Goal: Information Seeking & Learning: Learn about a topic

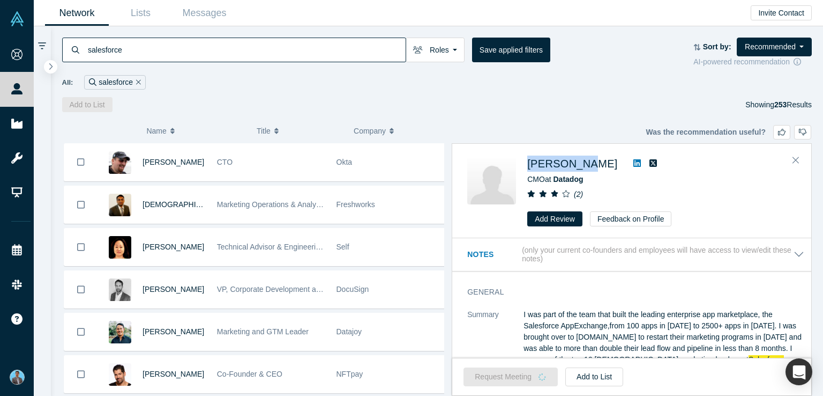
scroll to position [607, 0]
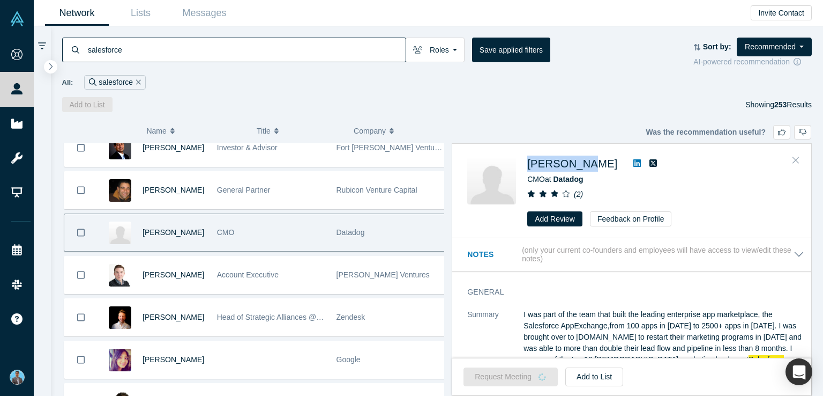
click at [796, 161] on icon "Close" at bounding box center [796, 160] width 6 height 10
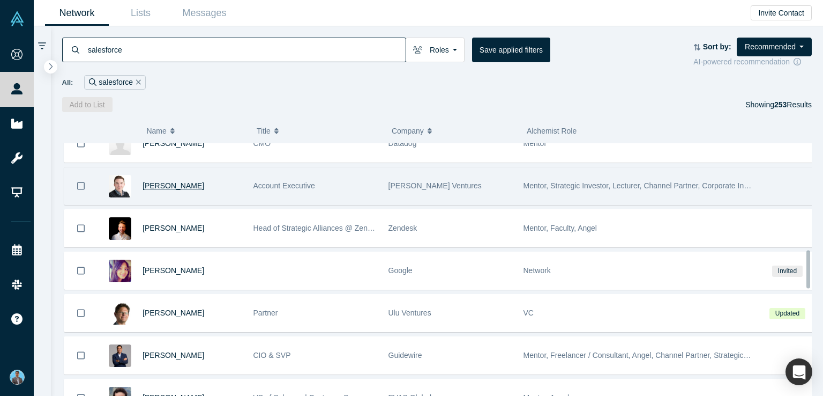
scroll to position [714, 0]
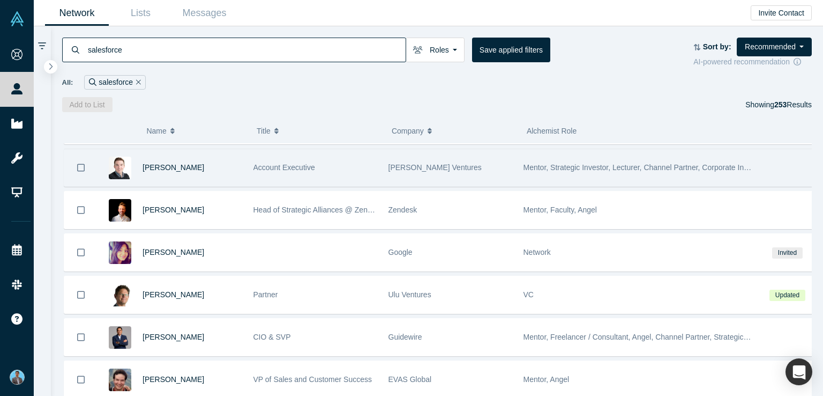
click at [585, 163] on span "Mentor, Strategic Investor, Lecturer, Channel Partner, Corporate Innovator" at bounding box center [646, 167] width 245 height 9
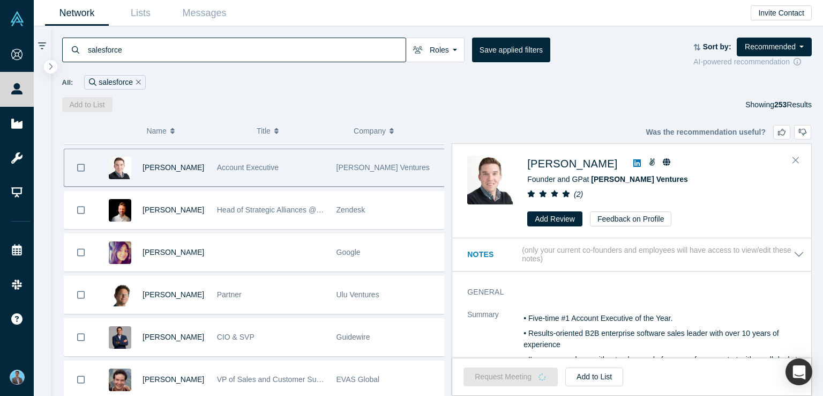
click at [633, 161] on icon at bounding box center [637, 163] width 8 height 8
click at [575, 163] on span "Dan O'Holleran" at bounding box center [572, 164] width 90 height 12
drag, startPoint x: 525, startPoint y: 155, endPoint x: 611, endPoint y: 169, distance: 86.9
click at [611, 169] on div "Dan O'Holleran Founder and GP at O'Holleran Ventures ( 2 ) Add Review Feedback …" at bounding box center [631, 191] width 359 height 94
copy div "Dan O'Holleran"
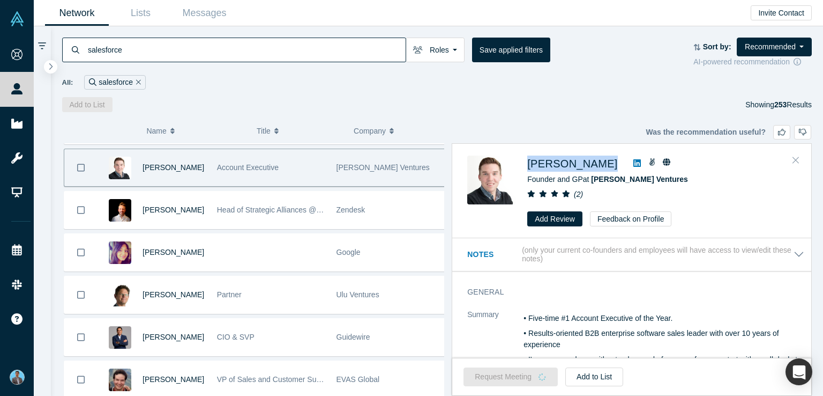
drag, startPoint x: 794, startPoint y: 159, endPoint x: 796, endPoint y: 185, distance: 25.9
click at [794, 159] on icon "Close" at bounding box center [796, 160] width 6 height 10
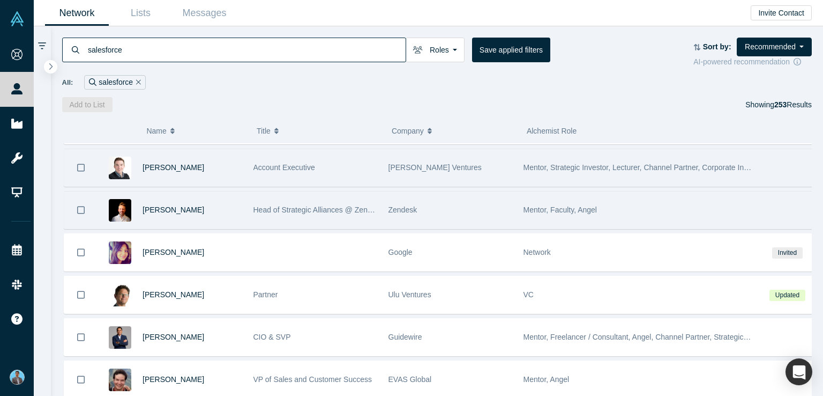
click at [565, 206] on span "Mentor, Faculty, Angel" at bounding box center [560, 209] width 73 height 9
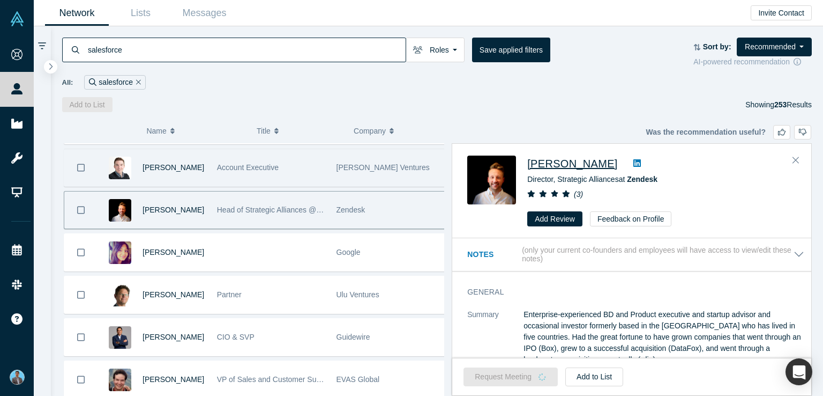
drag, startPoint x: 543, startPoint y: 173, endPoint x: 611, endPoint y: 165, distance: 68.5
click at [611, 165] on div "Aaron Verstraete Director, Strategic Alliances at Zendesk ( 3 ) Add Review Feed…" at bounding box center [633, 190] width 333 height 71
copy span "Aaron Verstraete"
click at [633, 166] on icon at bounding box center [637, 163] width 8 height 8
click at [577, 168] on span "Aaron Verstraete" at bounding box center [572, 164] width 90 height 12
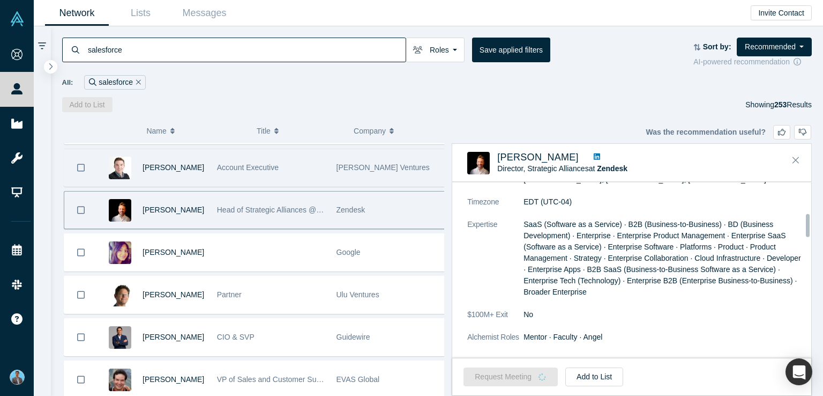
scroll to position [268, 0]
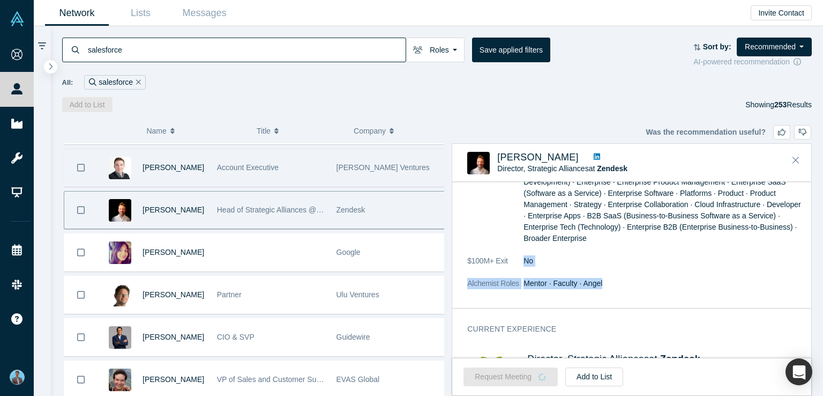
drag, startPoint x: 523, startPoint y: 275, endPoint x: 602, endPoint y: 284, distance: 79.8
click at [602, 284] on dl "Summary Enterprise-experienced BD and Product executive and startup advisor and…" at bounding box center [635, 142] width 337 height 315
drag, startPoint x: 578, startPoint y: 314, endPoint x: 519, endPoint y: 305, distance: 59.7
click at [574, 316] on div "Current Experience Director, Strategic Alliances at Zendesk Jan 2019 - Present" at bounding box center [635, 370] width 367 height 109
drag, startPoint x: 465, startPoint y: 285, endPoint x: 610, endPoint y: 288, distance: 145.8
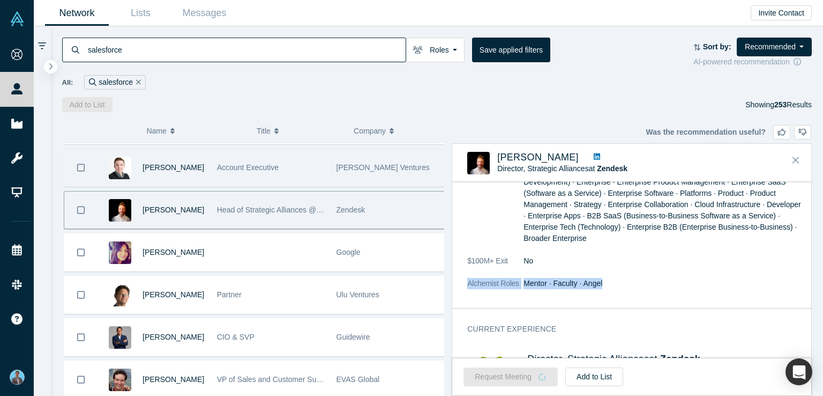
click at [610, 288] on div "General Summary Enterprise-experienced BD and Product executive and startup adv…" at bounding box center [635, 131] width 367 height 353
copy dl "Alchemist Roles Mentor · Faculty · Angel"
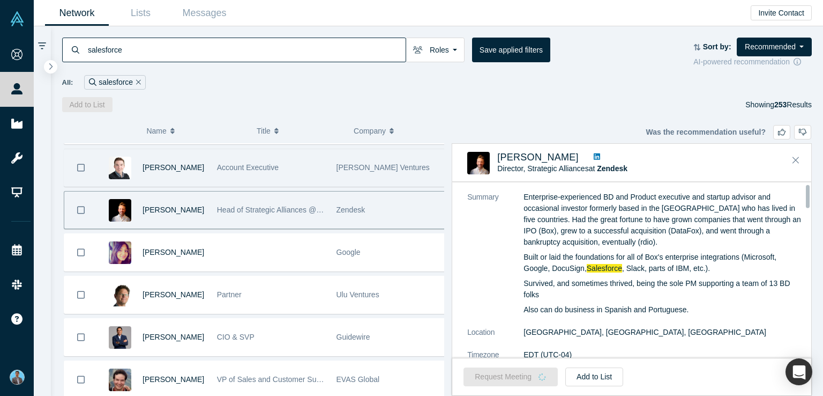
scroll to position [0, 0]
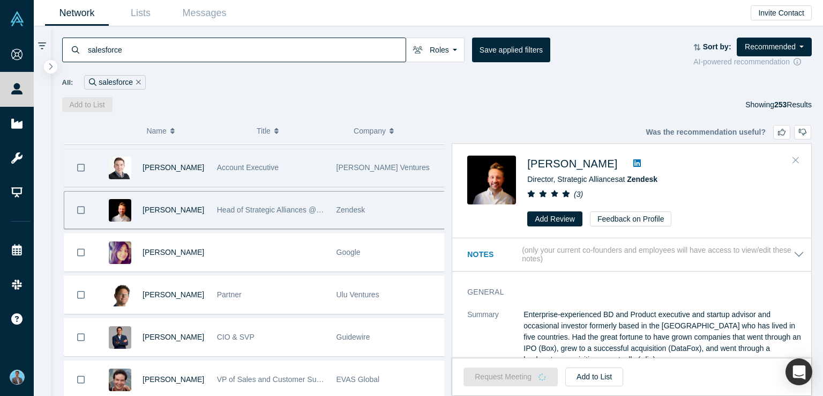
click at [795, 156] on icon "Close" at bounding box center [796, 160] width 6 height 10
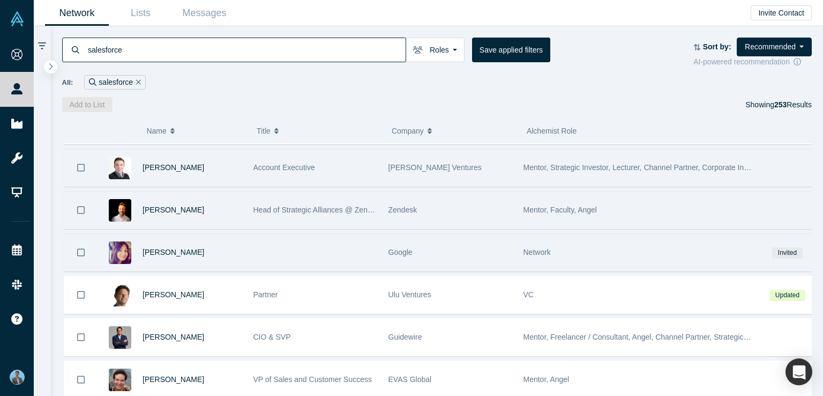
click at [547, 249] on span "Network" at bounding box center [537, 252] width 27 height 9
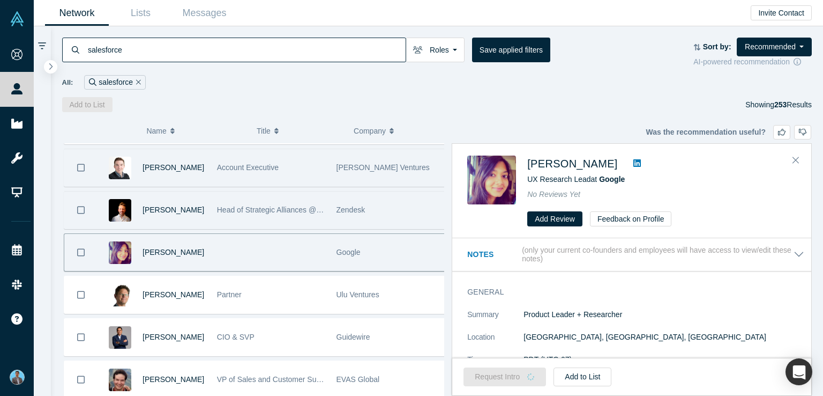
click at [633, 165] on icon at bounding box center [637, 163] width 8 height 9
click at [571, 163] on span "Anshu Agarwal" at bounding box center [572, 164] width 90 height 12
drag, startPoint x: 543, startPoint y: 166, endPoint x: 602, endPoint y: 167, distance: 59.5
click at [602, 167] on div "Anshu Agarwal UX Research Lead at Google No Reviews Yet Add Review Feedback on …" at bounding box center [633, 190] width 333 height 71
copy span "Anshu Agarwal"
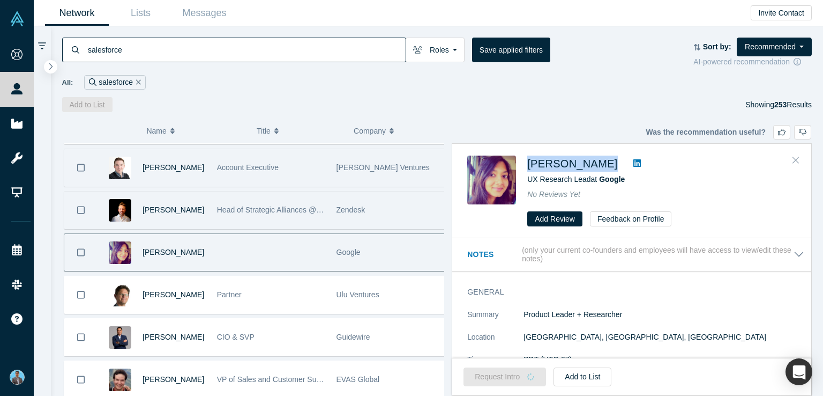
click at [797, 161] on icon "Close" at bounding box center [796, 160] width 6 height 10
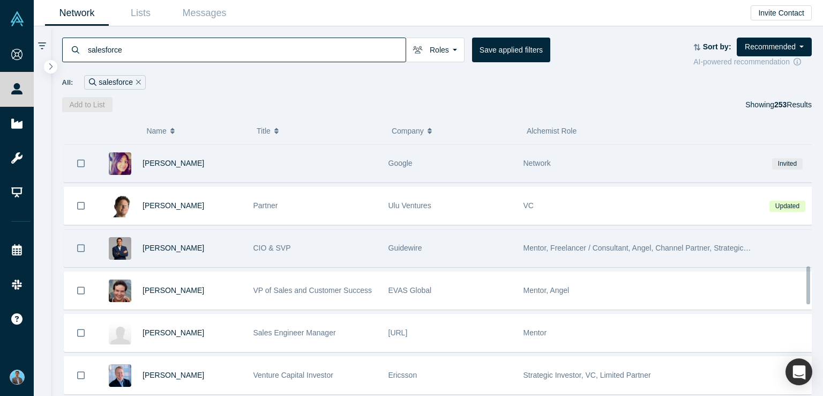
scroll to position [822, 0]
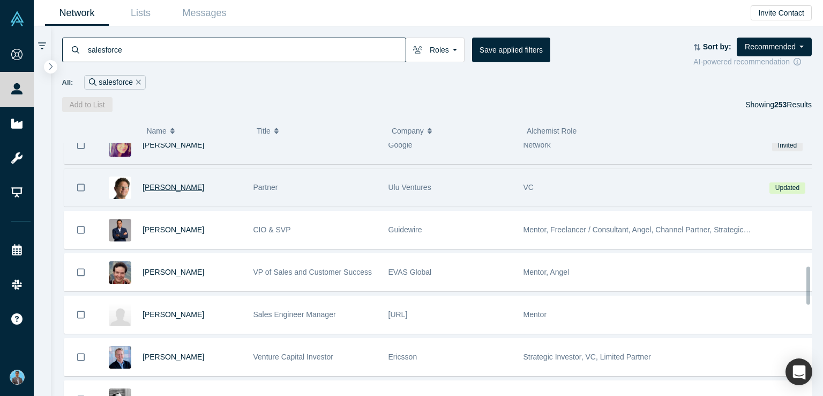
click at [161, 183] on span "Clint Korver" at bounding box center [174, 187] width 62 height 9
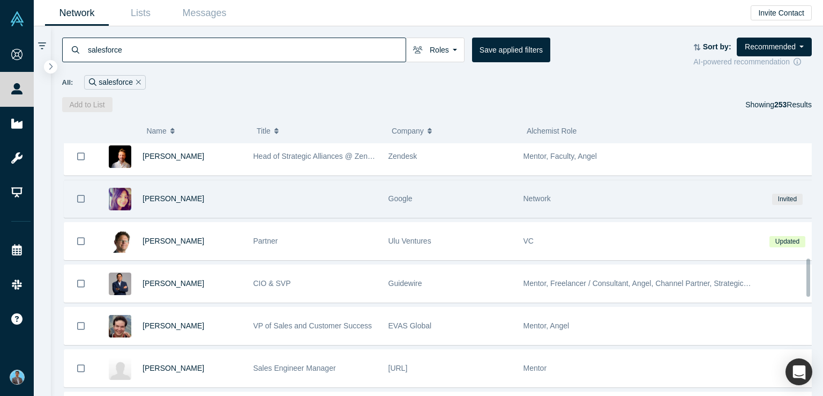
scroll to position [822, 0]
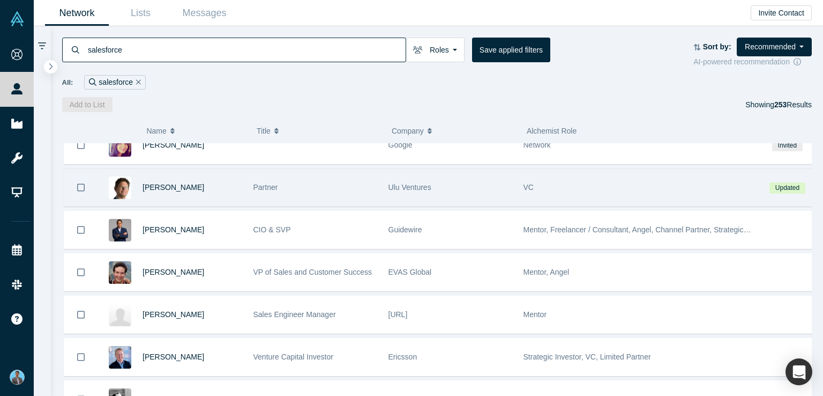
click at [525, 183] on span "VC" at bounding box center [529, 187] width 10 height 9
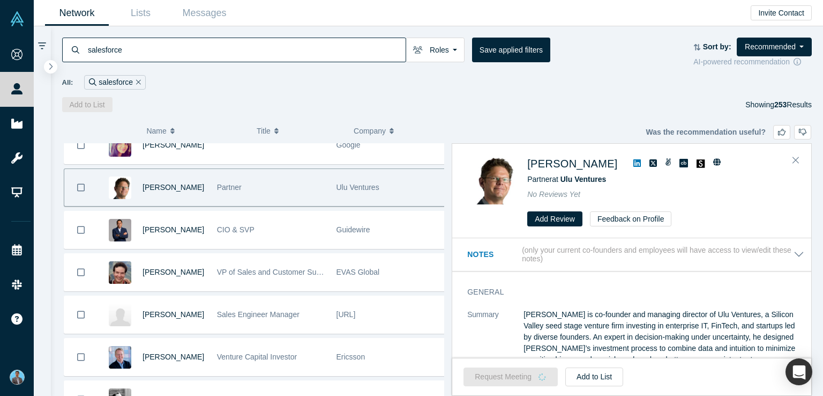
click at [633, 163] on icon at bounding box center [637, 163] width 8 height 9
click at [546, 162] on span "Clint Korver" at bounding box center [572, 164] width 90 height 12
drag, startPoint x: 525, startPoint y: 159, endPoint x: 593, endPoint y: 168, distance: 68.7
click at [593, 168] on div "Clint Korver Partner at Ulu Ventures No Reviews Yet Add Review Feedback on Prof…" at bounding box center [633, 190] width 333 height 71
copy div "Clint Korver"
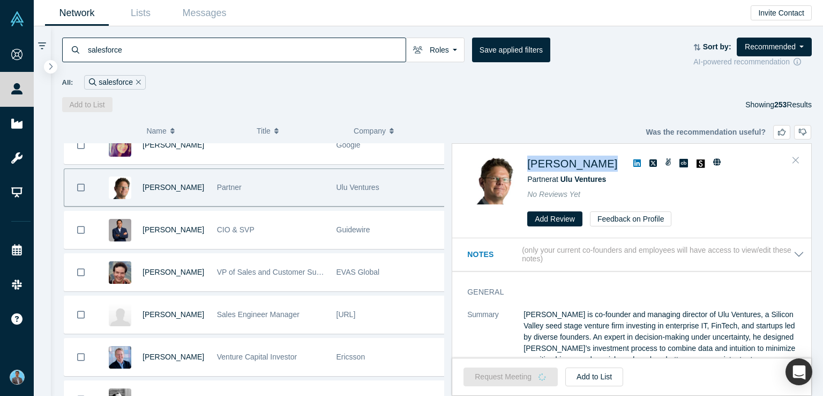
click at [798, 155] on icon "Close" at bounding box center [796, 160] width 6 height 10
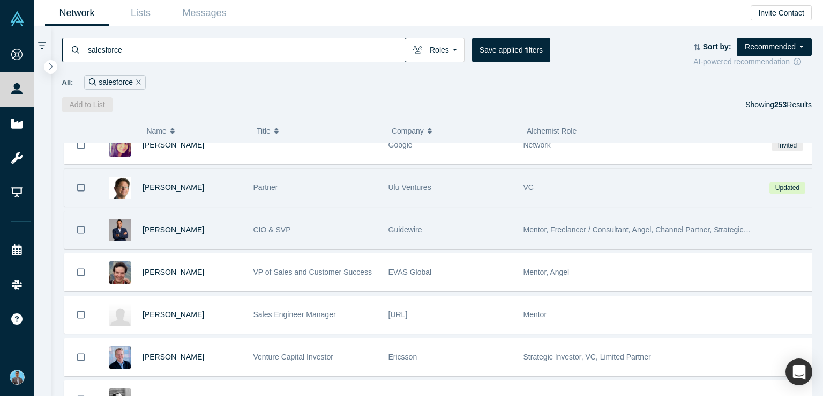
click at [594, 226] on span "Mentor, Freelancer / Consultant, Angel, Channel Partner, Strategic Investor" at bounding box center [648, 229] width 249 height 9
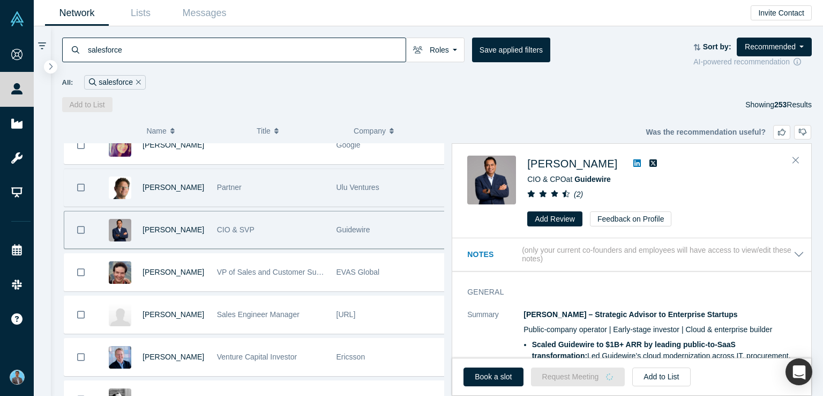
click at [633, 160] on icon at bounding box center [637, 163] width 8 height 8
click at [560, 161] on span "Chet Mandair" at bounding box center [572, 164] width 90 height 12
click at [633, 163] on icon at bounding box center [637, 163] width 8 height 9
click at [553, 161] on span "Chet Mandair" at bounding box center [572, 164] width 90 height 12
drag, startPoint x: 526, startPoint y: 153, endPoint x: 601, endPoint y: 166, distance: 75.5
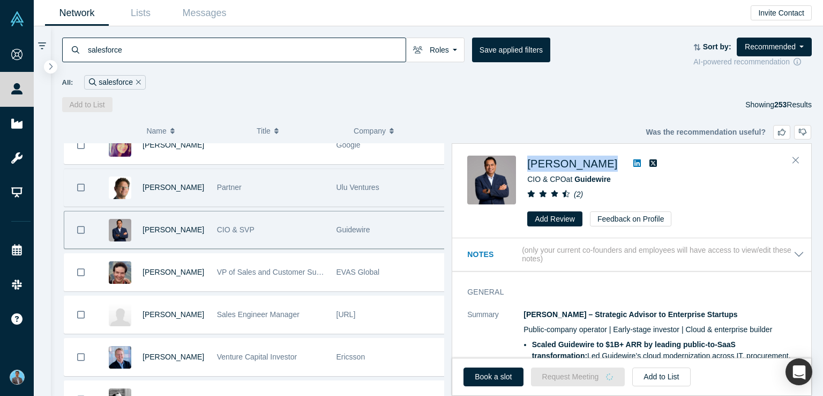
click at [601, 166] on div "Chet Mandair CIO & CPO at Guidewire ( 2 ) Add Review Feedback on Profile" at bounding box center [631, 191] width 359 height 94
copy div "Chet Mandair"
click at [795, 155] on icon "Close" at bounding box center [796, 160] width 6 height 10
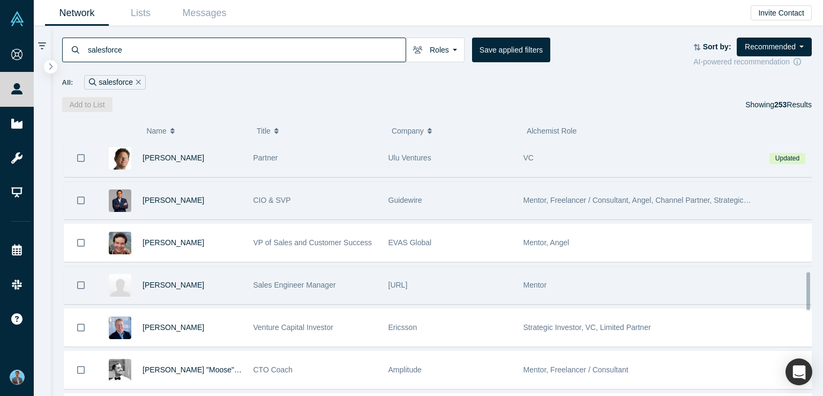
scroll to position [875, 0]
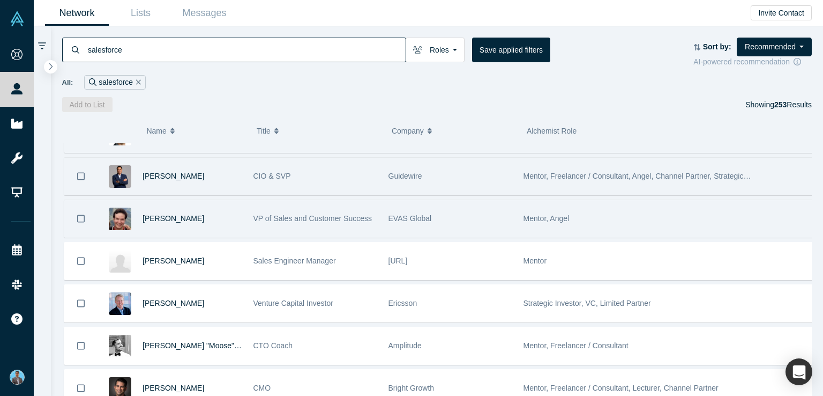
click at [549, 215] on span "Mentor, Angel" at bounding box center [547, 218] width 46 height 9
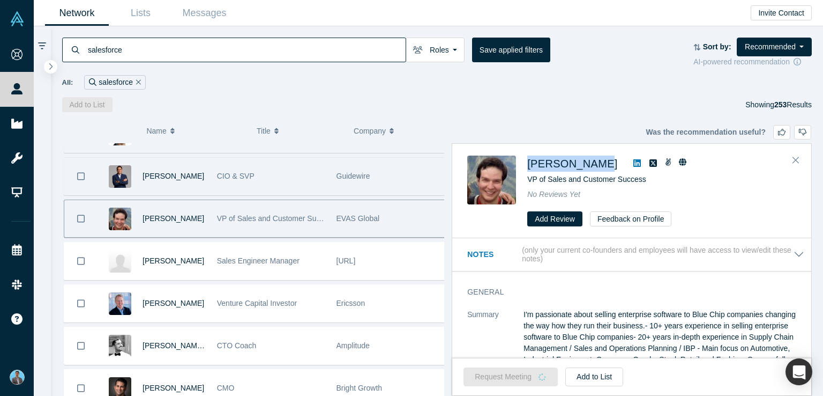
drag, startPoint x: 526, startPoint y: 156, endPoint x: 606, endPoint y: 169, distance: 80.9
click at [606, 169] on div "Armando Mann VP of Sales and Customer Success No Reviews Yet Add Review Feedbac…" at bounding box center [633, 190] width 333 height 71
copy span "Armando Mann"
click at [633, 163] on icon at bounding box center [637, 163] width 8 height 9
click at [562, 165] on span "Armando Mann" at bounding box center [572, 164] width 90 height 12
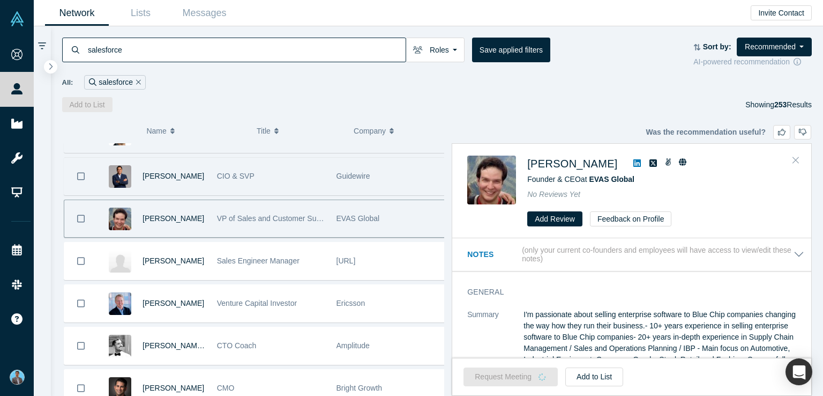
click at [797, 157] on icon "Close" at bounding box center [796, 160] width 6 height 10
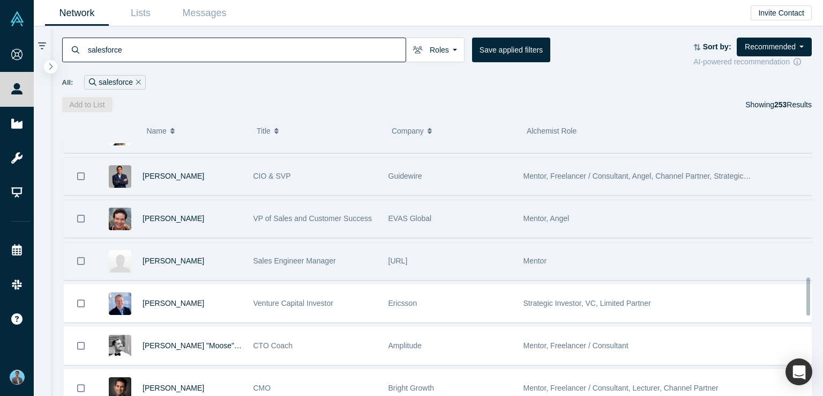
scroll to position [929, 0]
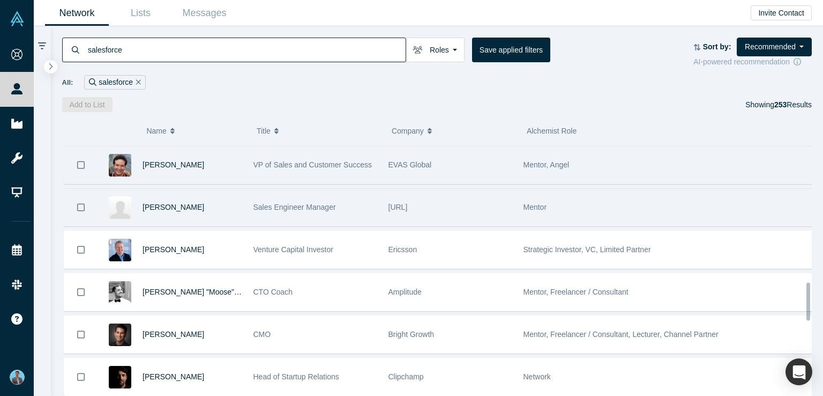
click at [535, 203] on span "Mentor" at bounding box center [536, 207] width 24 height 9
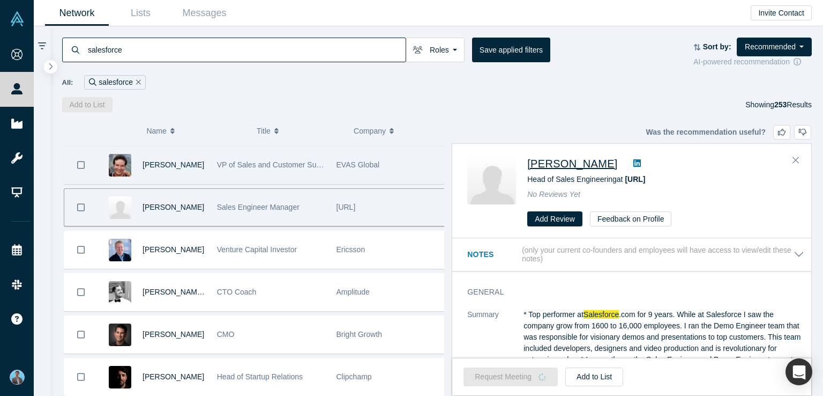
click at [529, 157] on div "Jesse Dailey Head of Sales Engineering at People.ai No Reviews Yet Add Review F…" at bounding box center [631, 191] width 359 height 94
click at [633, 166] on icon at bounding box center [637, 163] width 8 height 8
click at [551, 162] on span "Jesse Dailey" at bounding box center [572, 164] width 90 height 12
drag, startPoint x: 525, startPoint y: 152, endPoint x: 587, endPoint y: 166, distance: 63.7
click at [587, 166] on div "Jesse Dailey Head of Sales Engineering at People.ai No Reviews Yet Add Review F…" at bounding box center [631, 191] width 359 height 94
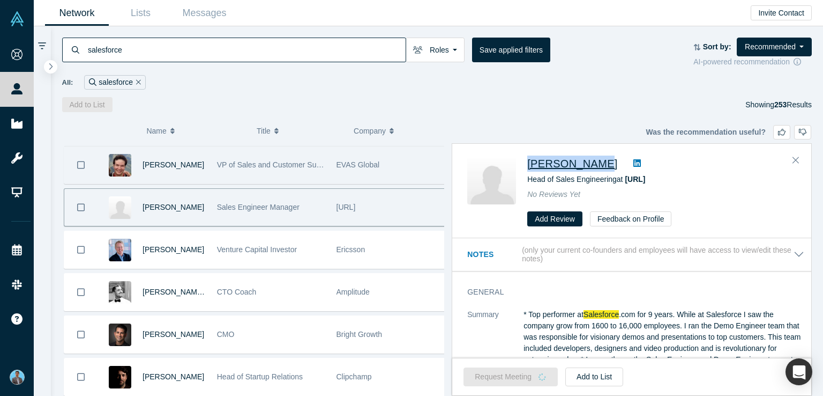
copy span "Jesse Dailey"
click at [795, 159] on icon "Close" at bounding box center [796, 160] width 6 height 6
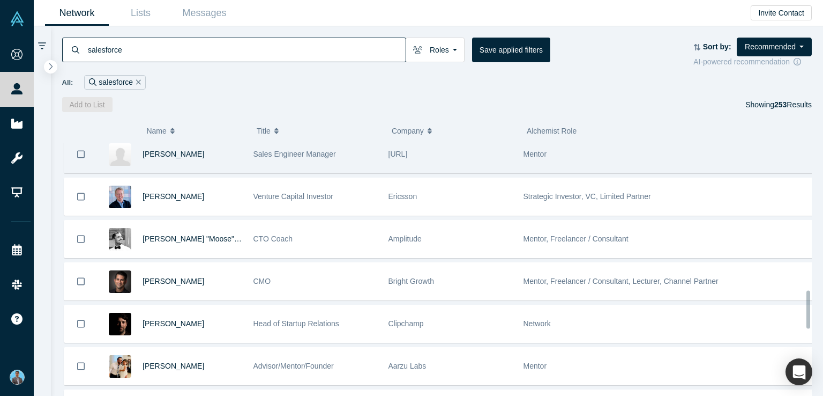
scroll to position [982, 0]
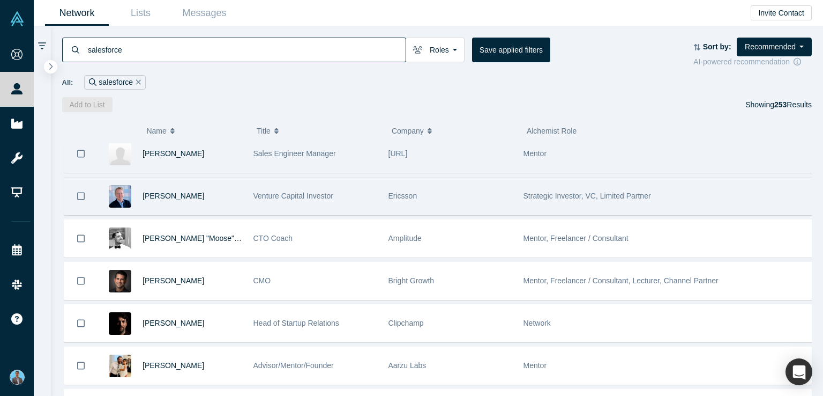
click at [565, 191] on span "Strategic Investor, VC, Limited Partner" at bounding box center [588, 195] width 128 height 9
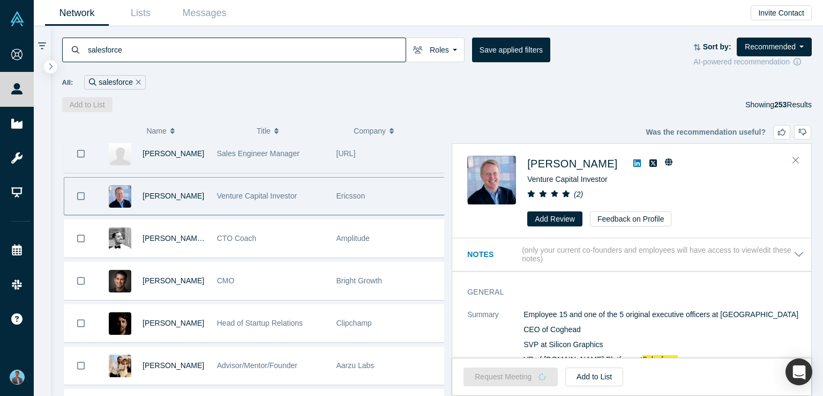
click at [633, 161] on icon at bounding box center [637, 163] width 8 height 8
click at [565, 167] on span "Paul McNamara" at bounding box center [572, 164] width 90 height 12
drag, startPoint x: 525, startPoint y: 154, endPoint x: 606, endPoint y: 161, distance: 81.3
click at [606, 161] on div "Paul McNamara VP Corp Dev at Ericsson ( 2 ) Add Review Feedback on Profile" at bounding box center [631, 191] width 359 height 94
copy span "Paul McNamara"
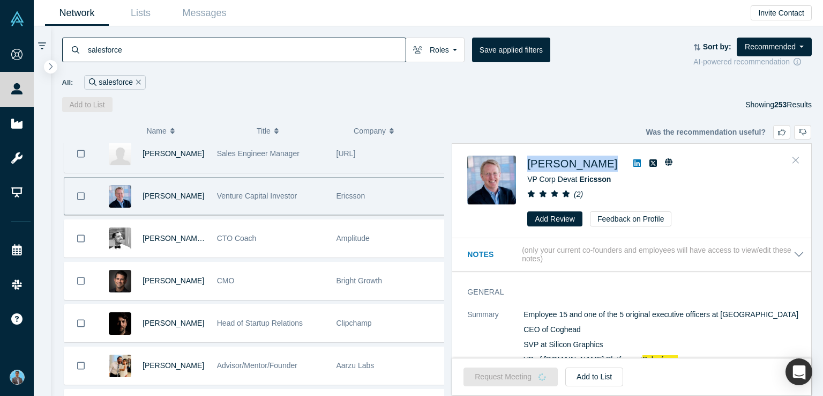
click at [795, 156] on icon "Close" at bounding box center [796, 160] width 6 height 10
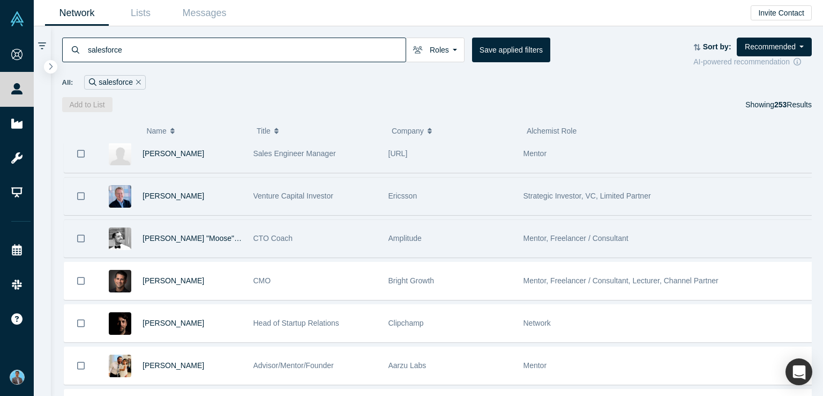
click at [570, 234] on span "Mentor, Freelancer / Consultant" at bounding box center [576, 238] width 105 height 9
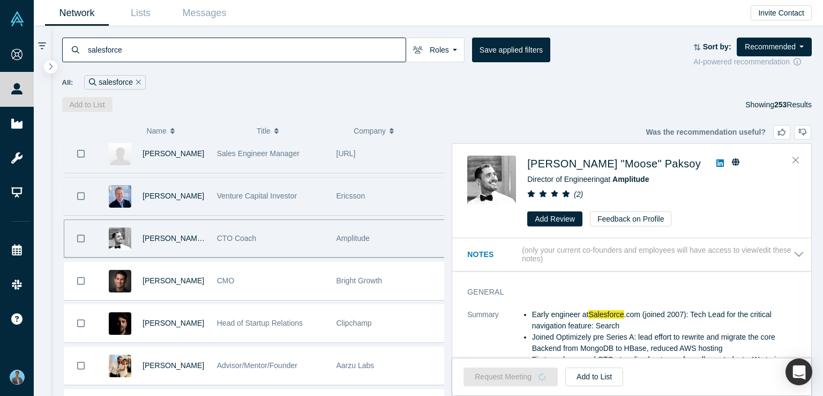
click at [717, 163] on icon at bounding box center [721, 163] width 8 height 9
click at [607, 163] on span "Mustafa "Moose" Paksoy" at bounding box center [614, 164] width 174 height 12
drag, startPoint x: 526, startPoint y: 151, endPoint x: 649, endPoint y: 166, distance: 123.6
click at [649, 166] on div "Mustafa "Moose" Paksoy Director of Engineering at Amplitude ( 2 ) Add Review Fe…" at bounding box center [631, 191] width 359 height 94
copy span "Mustafa "Moose" Paksoy"
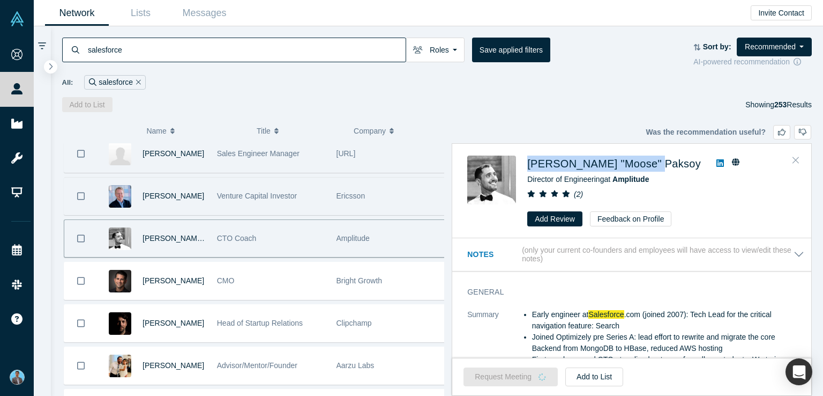
click at [795, 157] on icon "Close" at bounding box center [796, 160] width 6 height 10
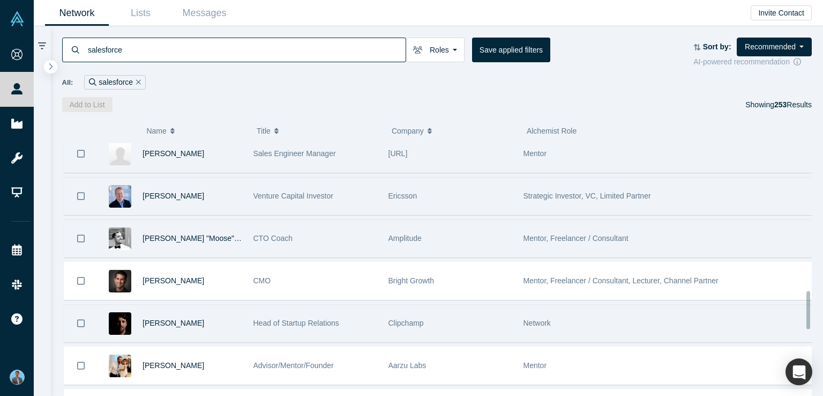
scroll to position [1036, 0]
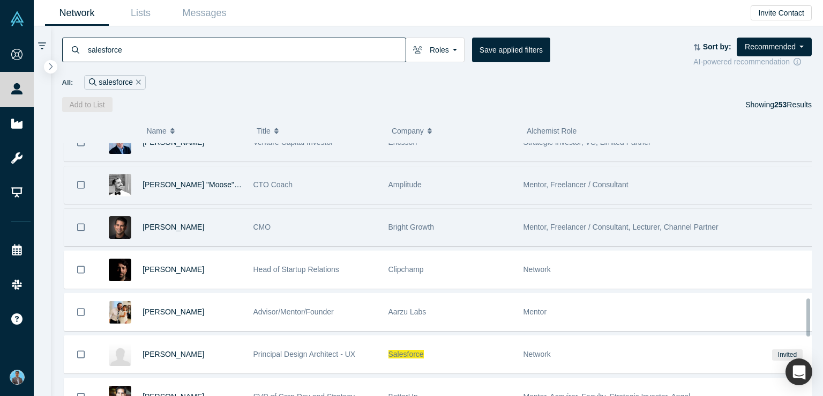
click at [576, 222] on span "Mentor, Freelancer / Consultant, Lecturer, Channel Partner" at bounding box center [621, 226] width 195 height 9
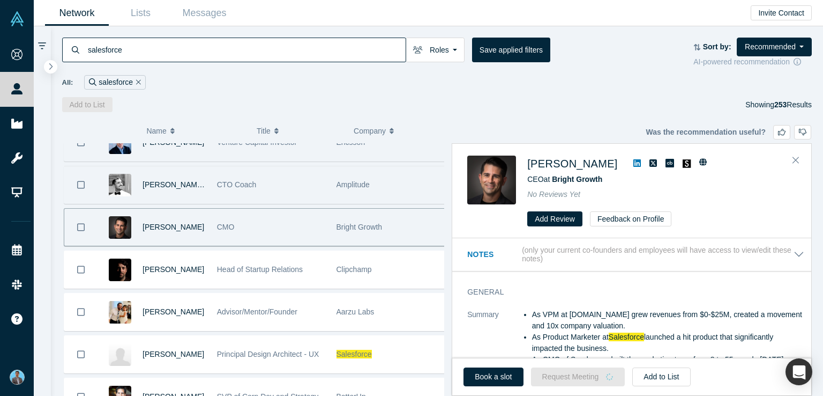
click at [633, 163] on icon at bounding box center [637, 163] width 8 height 9
click at [542, 163] on span "[PERSON_NAME]" at bounding box center [572, 164] width 90 height 12
drag, startPoint x: 527, startPoint y: 154, endPoint x: 580, endPoint y: 167, distance: 53.9
click at [580, 167] on div "[PERSON_NAME]" at bounding box center [661, 163] width 269 height 16
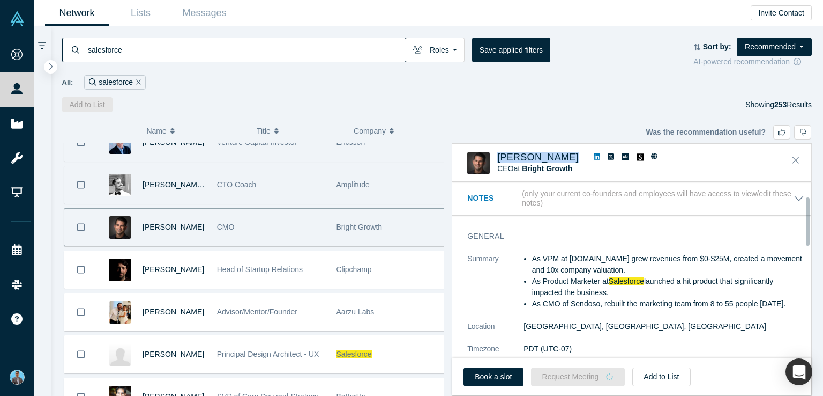
scroll to position [54, 0]
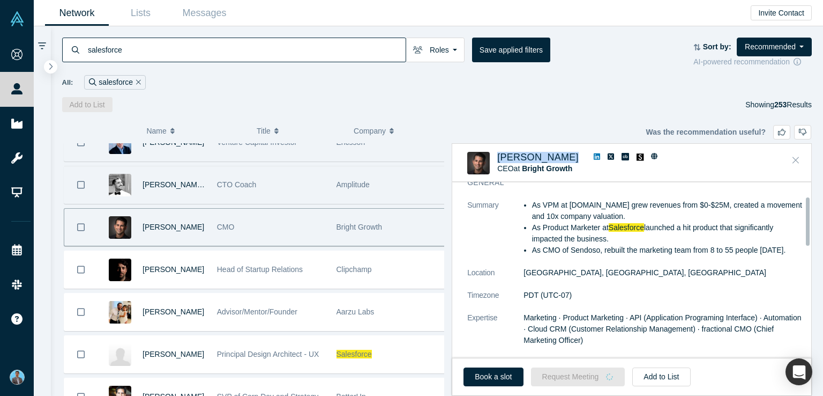
click at [796, 160] on icon "Close" at bounding box center [796, 160] width 6 height 10
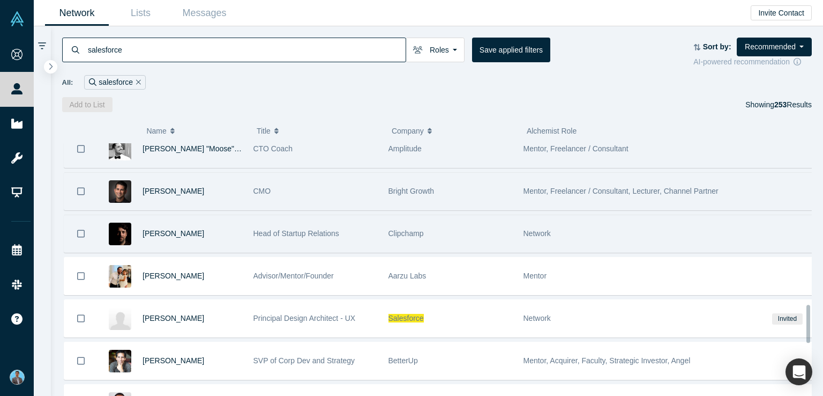
scroll to position [1090, 0]
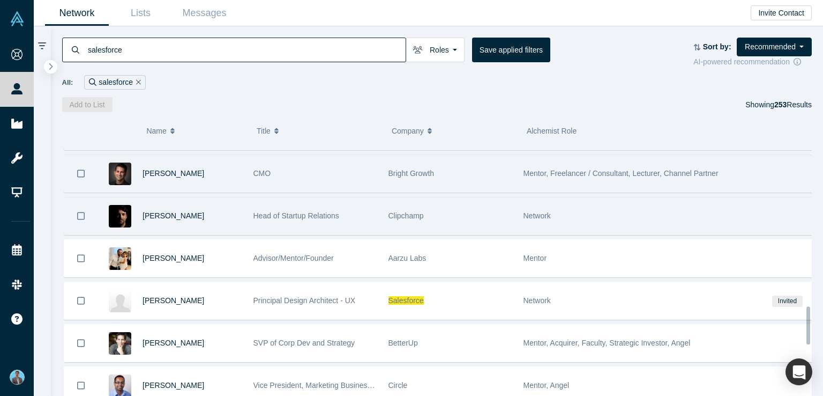
click at [532, 211] on span "Network" at bounding box center [537, 215] width 27 height 9
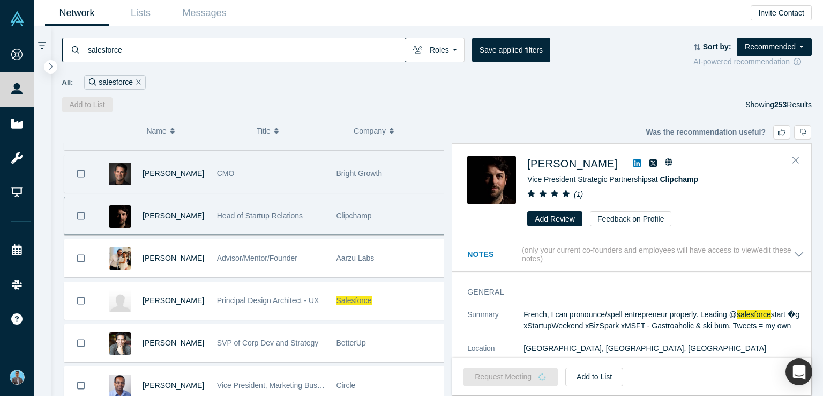
click at [633, 161] on icon at bounding box center [637, 163] width 8 height 8
click at [570, 161] on span "[PERSON_NAME]" at bounding box center [572, 164] width 90 height 12
drag, startPoint x: 527, startPoint y: 154, endPoint x: 605, endPoint y: 169, distance: 79.1
click at [605, 169] on div "Ludovic Ulrich Vice President Strategic Partnerships at Clipchamp ( 1 ) Add Rev…" at bounding box center [633, 190] width 333 height 71
click at [794, 158] on icon "Close" at bounding box center [796, 160] width 6 height 6
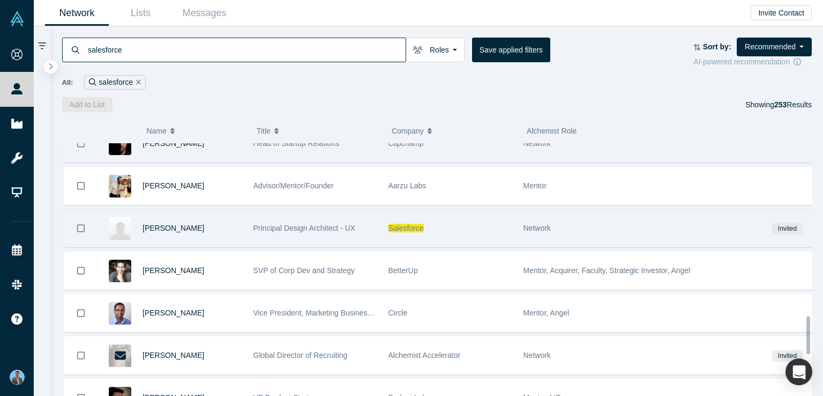
scroll to position [1143, 0]
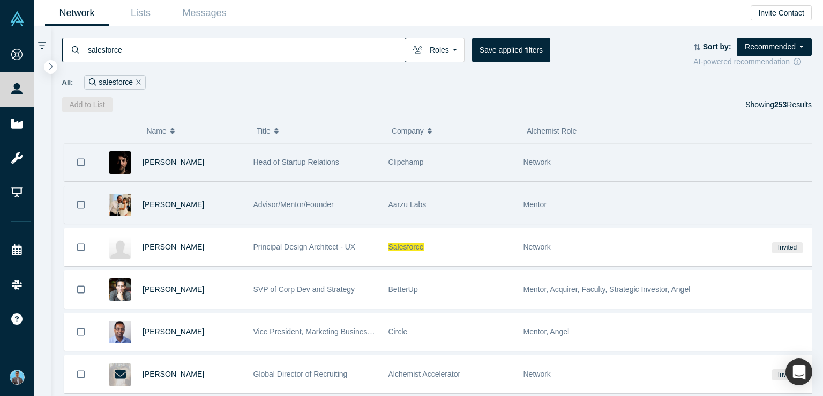
click at [531, 200] on span "Mentor" at bounding box center [536, 204] width 24 height 9
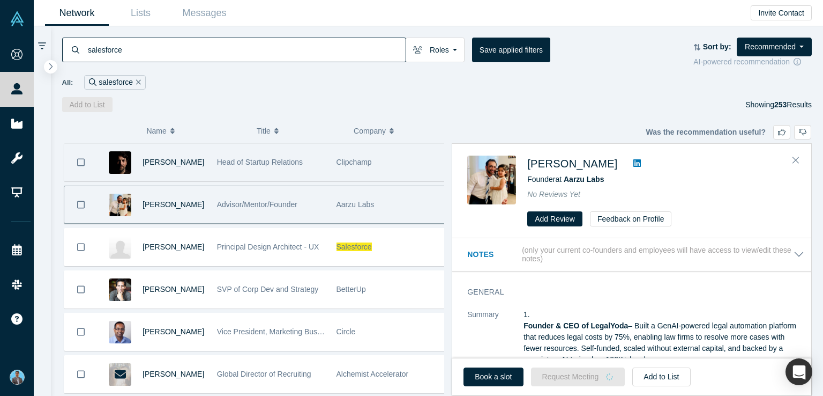
click at [633, 162] on icon at bounding box center [637, 163] width 8 height 9
click at [549, 165] on span "[PERSON_NAME]" at bounding box center [572, 164] width 90 height 12
drag, startPoint x: 527, startPoint y: 151, endPoint x: 597, endPoint y: 167, distance: 71.5
click at [597, 167] on div "Swapnil Amin Founder at Aarzu Labs No Reviews Yet Add Review Feedback on Profile" at bounding box center [631, 191] width 359 height 94
click at [797, 158] on icon "Close" at bounding box center [796, 160] width 6 height 10
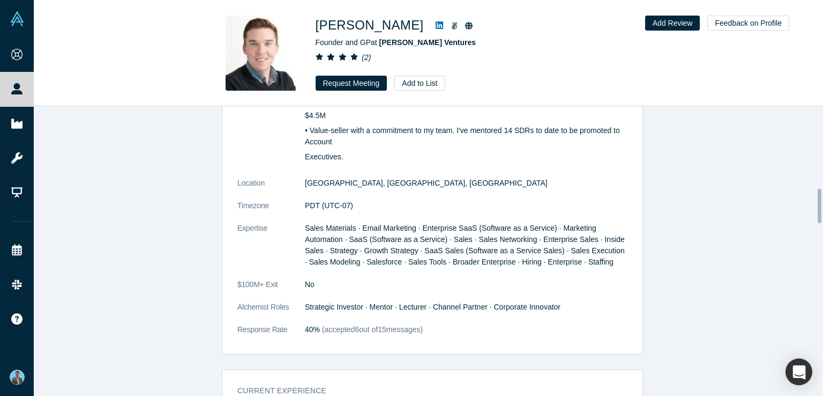
scroll to position [697, 0]
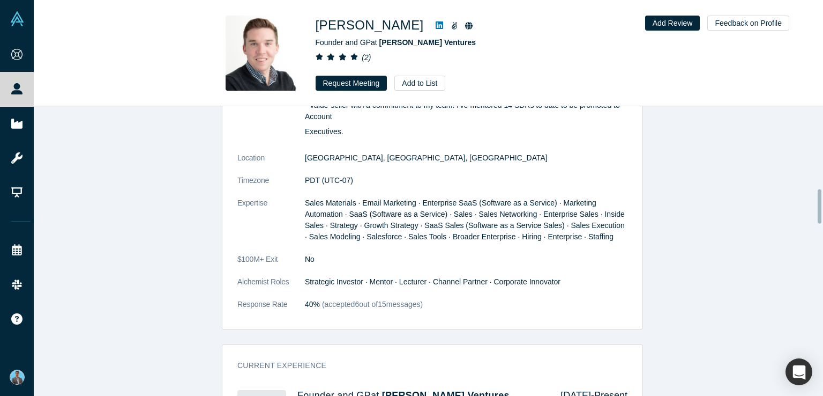
click at [322, 276] on dd "Strategic Investor · Mentor · Lecturer · Channel Partner · Corporate Innovator" at bounding box center [466, 281] width 323 height 11
copy dl "Strategic Investor · Mentor · Lecturer · Channel Partner · Corporate Innovator"
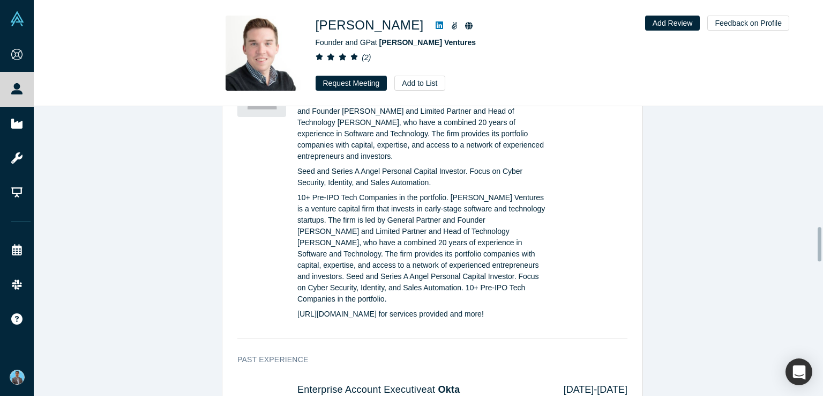
scroll to position [1125, 0]
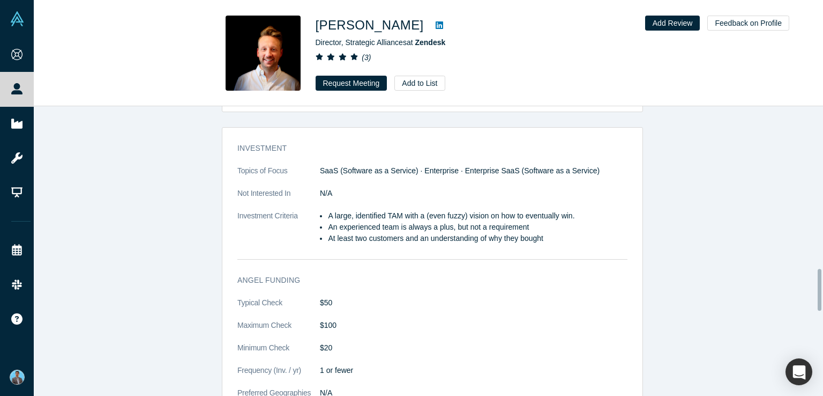
scroll to position [1179, 0]
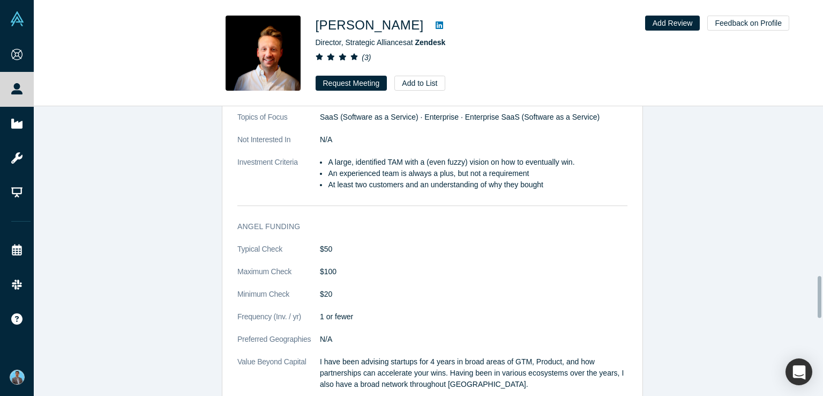
click at [331, 245] on dd "$50" at bounding box center [474, 248] width 308 height 11
copy dl "$50"
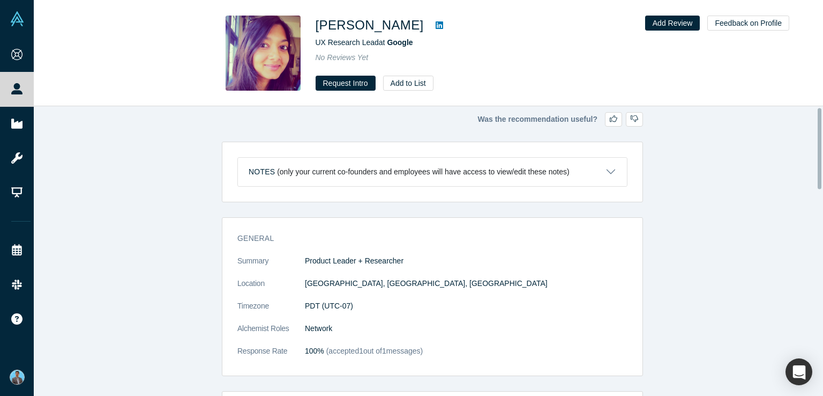
scroll to position [107, 0]
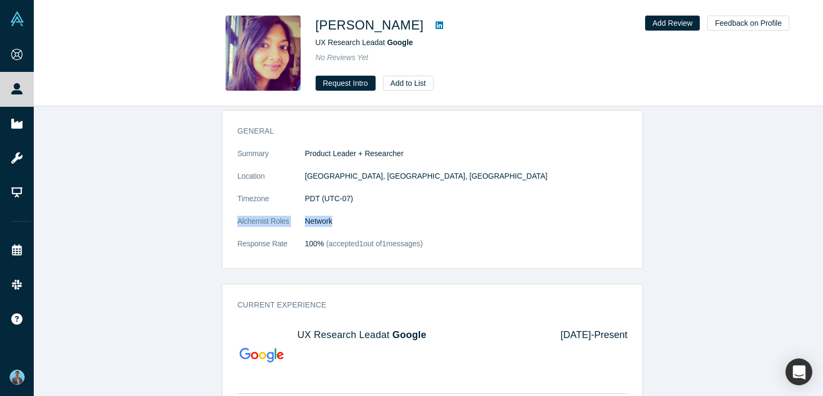
drag, startPoint x: 330, startPoint y: 221, endPoint x: 227, endPoint y: 220, distance: 103.4
click at [227, 220] on div "General Summary Product Leader + Researcher Location San Francisco, CA, USA Tim…" at bounding box center [432, 193] width 420 height 150
copy dl "Alchemist Roles Network"
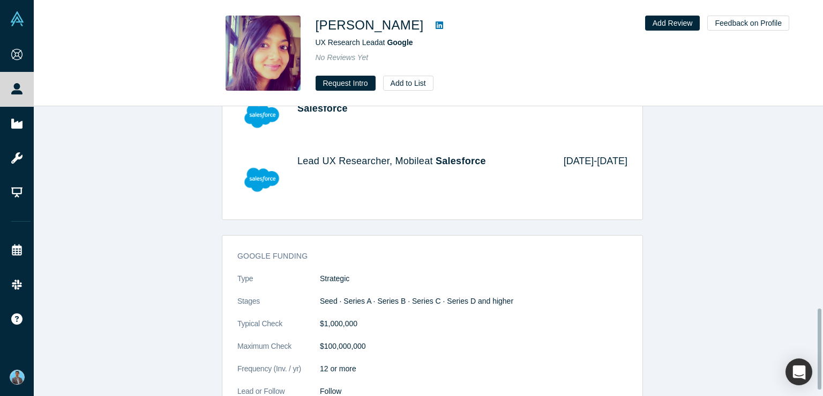
scroll to position [743, 0]
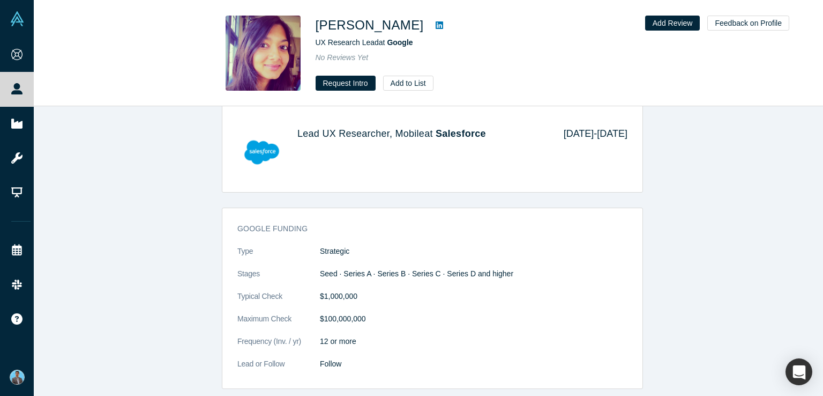
click at [313, 290] on dt "Typical Check" at bounding box center [278, 301] width 83 height 23
click at [322, 290] on dd "$1,000,000" at bounding box center [474, 295] width 308 height 11
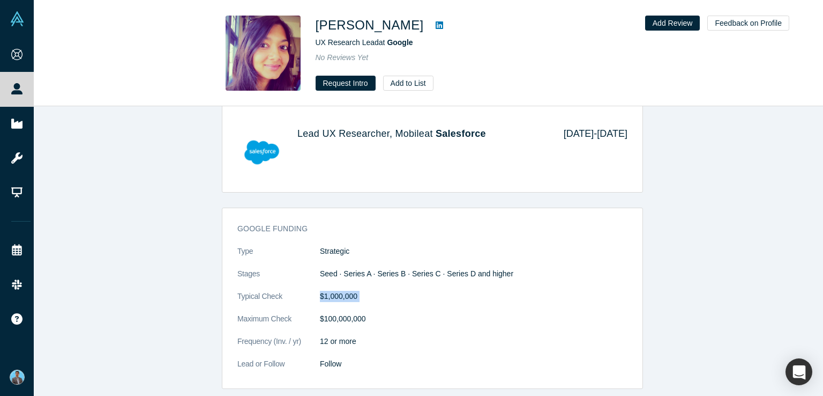
click at [322, 290] on dd "$1,000,000" at bounding box center [474, 295] width 308 height 11
copy dl "$1,000,000"
drag, startPoint x: 232, startPoint y: 287, endPoint x: 287, endPoint y: 292, distance: 55.4
click at [287, 292] on div "Google funding Type Strategic Stages Seed · Series A · Series B · Series C · Se…" at bounding box center [432, 301] width 420 height 173
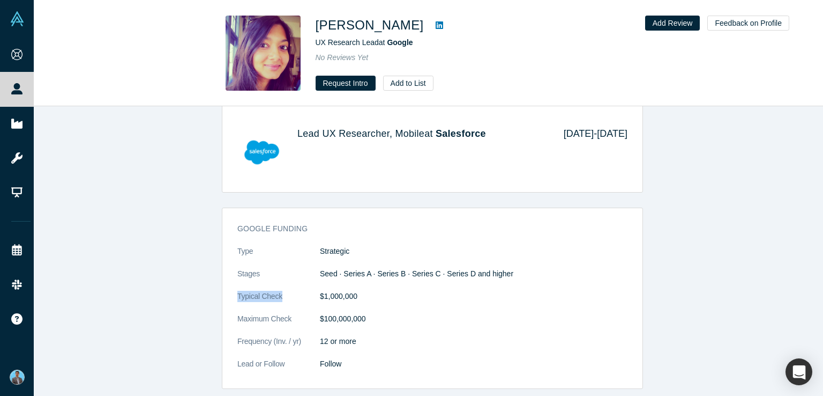
copy dt "Typical Check"
drag, startPoint x: 230, startPoint y: 308, endPoint x: 300, endPoint y: 312, distance: 69.8
click at [300, 312] on div "Google funding Type Strategic Stages Seed · Series A · Series B · Series C · Se…" at bounding box center [432, 301] width 420 height 173
copy dt "Maximum Check"
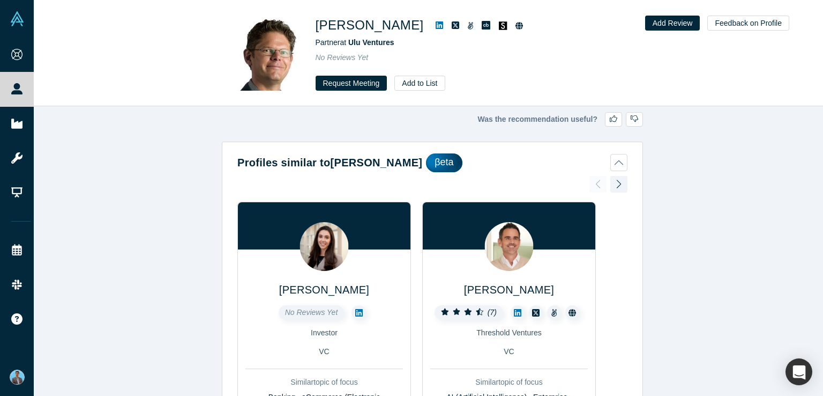
click at [790, 175] on div "Was the recommendation useful? Profiles similar to Clint Korver βeta Claudia Ro…" at bounding box center [432, 254] width 797 height 297
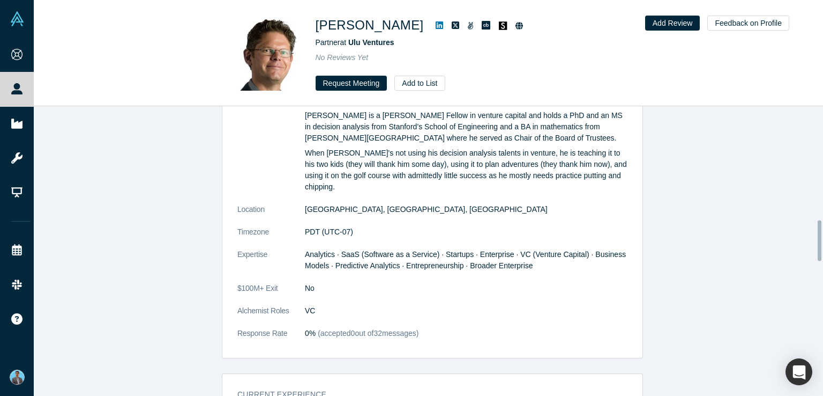
scroll to position [804, 0]
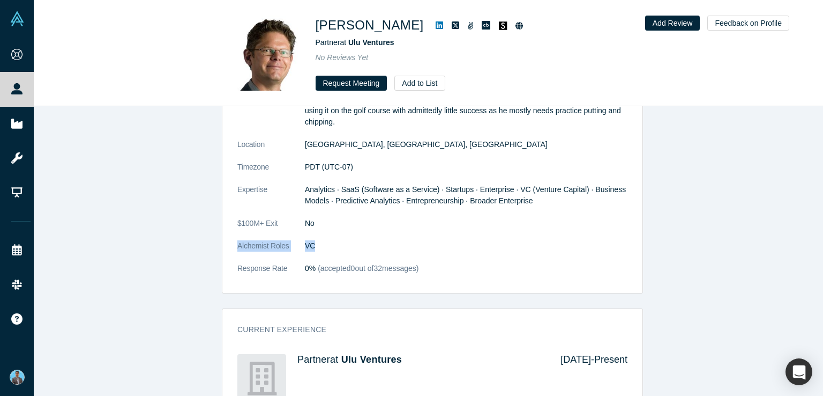
drag, startPoint x: 229, startPoint y: 224, endPoint x: 313, endPoint y: 221, distance: 83.6
click at [313, 221] on div "General Summary Clint Korver is co-founder and managing director of Ulu Venture…" at bounding box center [432, 54] width 420 height 476
copy dl "Alchemist Roles VC"
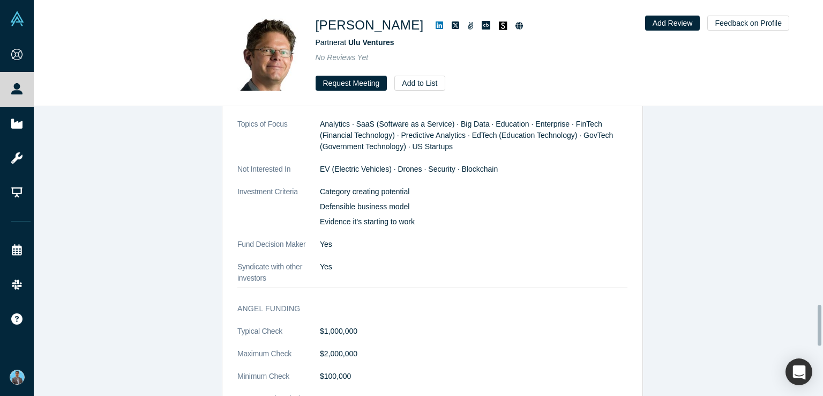
scroll to position [1447, 0]
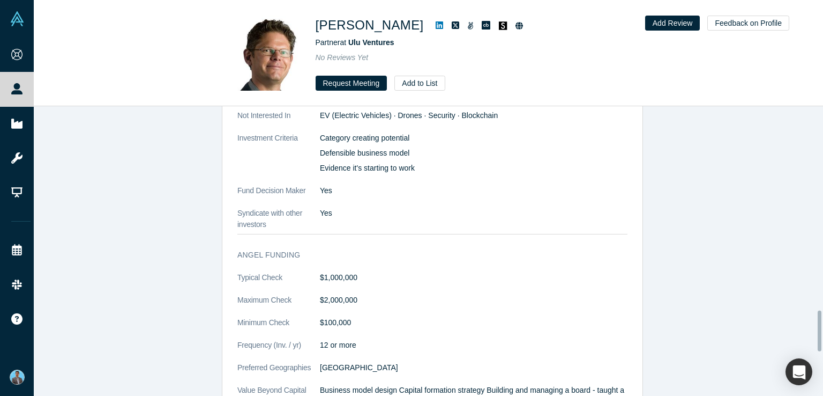
click at [313, 272] on dt "Typical Check" at bounding box center [278, 283] width 83 height 23
click at [328, 272] on dd "$1,000,000" at bounding box center [474, 277] width 308 height 11
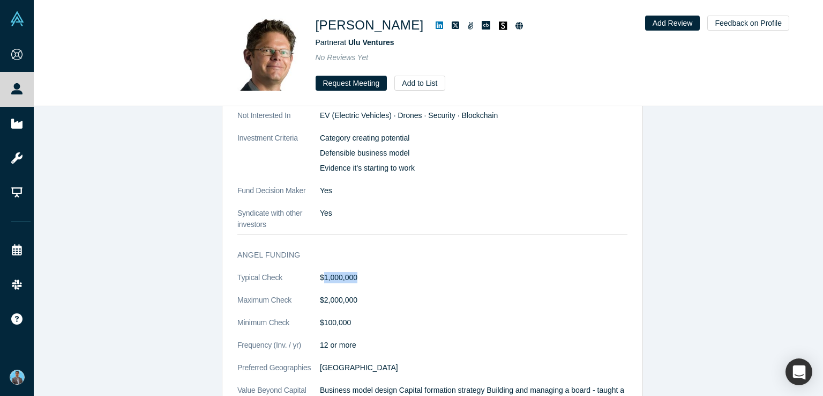
click at [328, 272] on dd "$1,000,000" at bounding box center [474, 277] width 308 height 11
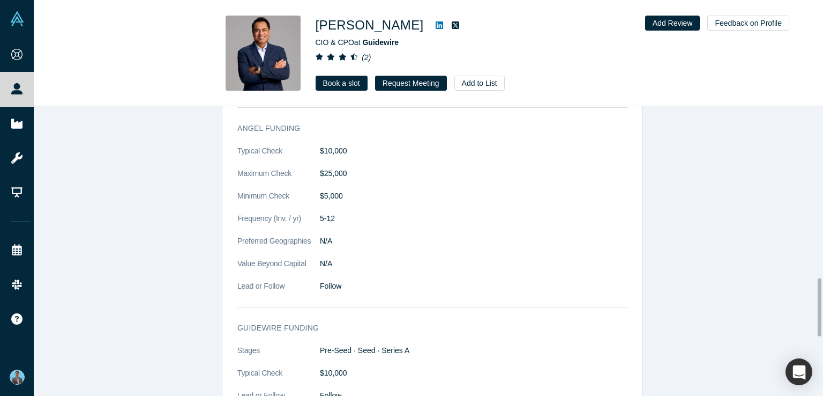
scroll to position [836, 0]
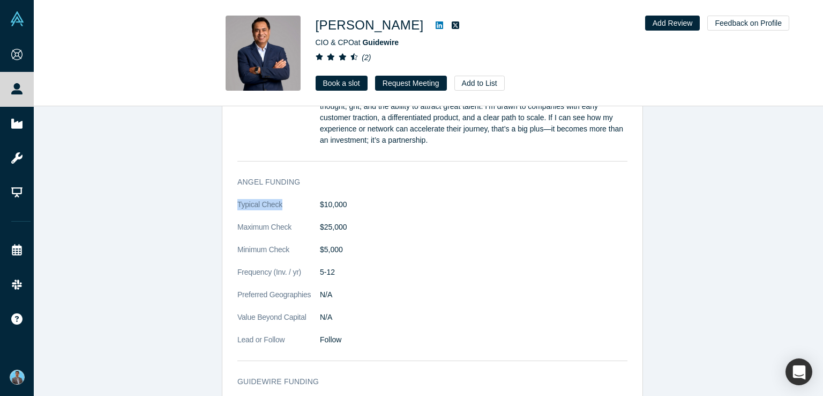
drag, startPoint x: 232, startPoint y: 204, endPoint x: 283, endPoint y: 191, distance: 52.4
click at [312, 202] on div "Angel Funding Typical Check $10,000 Maximum Check $25,000 Minimum Check $5,000 …" at bounding box center [432, 268] width 420 height 199
drag, startPoint x: 227, startPoint y: 166, endPoint x: 358, endPoint y: 198, distance: 135.1
click at [358, 198] on div "Investment Topics of Focus Agentic Orchestration · Agentic Enterprise Platform …" at bounding box center [432, 234] width 421 height 479
copy div "Angel Funding Typical Check $10,000"
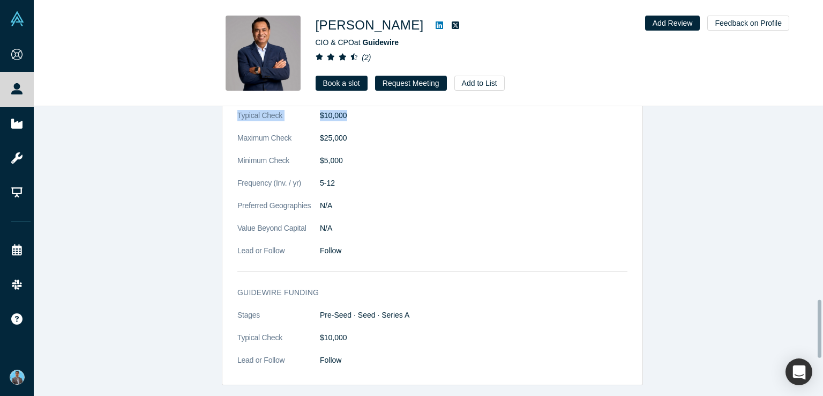
scroll to position [996, 0]
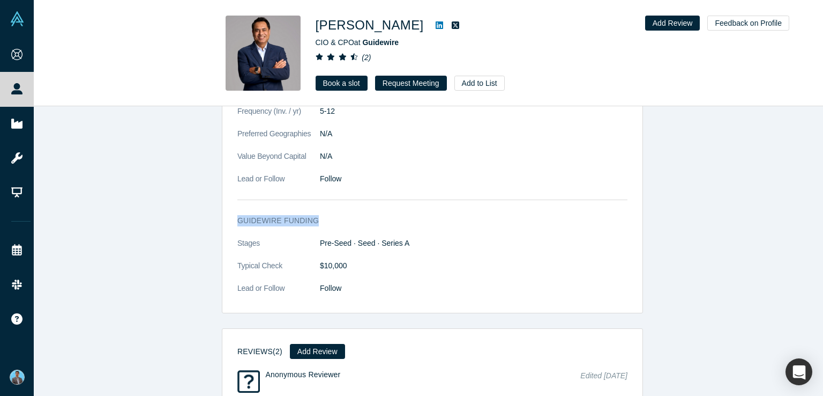
drag, startPoint x: 236, startPoint y: 212, endPoint x: 319, endPoint y: 219, distance: 83.4
click at [319, 219] on div "Guidewire funding Stages Pre-Seed · Seed · Series A Typical Check $10,000 Lead …" at bounding box center [432, 259] width 420 height 105
copy h3 "Guidewire funding"
drag, startPoint x: 232, startPoint y: 263, endPoint x: 350, endPoint y: 265, distance: 119.0
click at [350, 265] on div "Guidewire funding Stages Pre-Seed · Seed · Series A Typical Check $10,000 Lead …" at bounding box center [432, 259] width 420 height 105
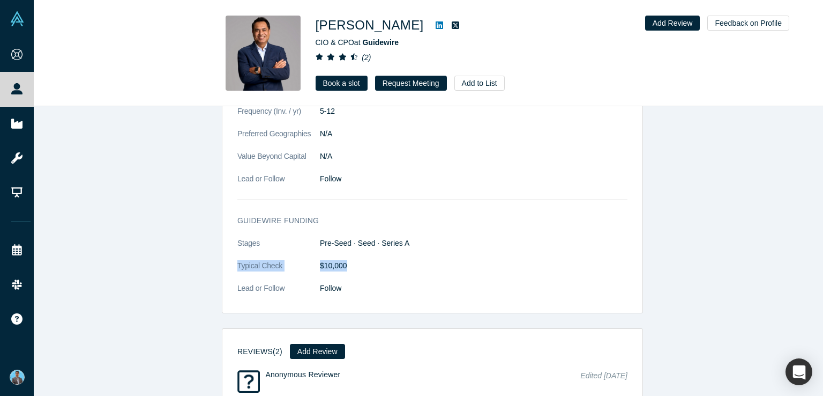
copy dl "Typical Check $10,000"
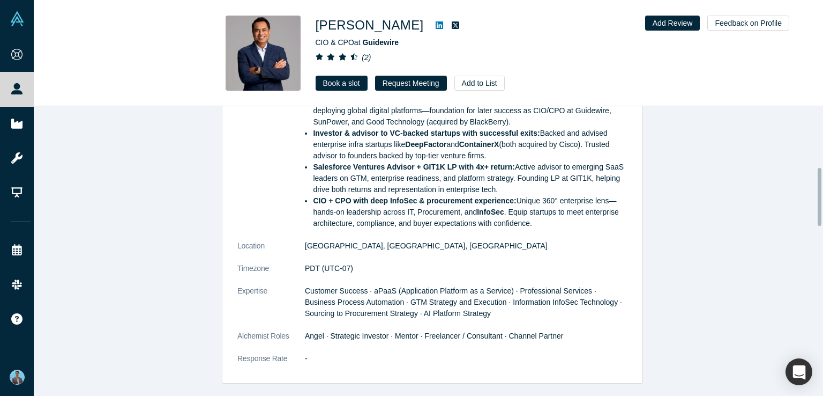
scroll to position [322, 0]
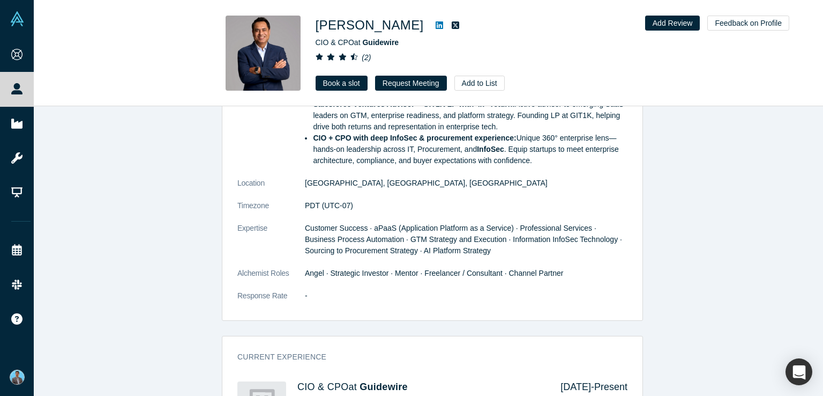
click at [318, 271] on dd "Angel · Strategic Investor · Mentor · Freelancer / Consultant · Channel Partner" at bounding box center [466, 272] width 323 height 11
copy dl "Angel · Strategic Investor · Mentor · Freelancer / Consultant · Channel Partner"
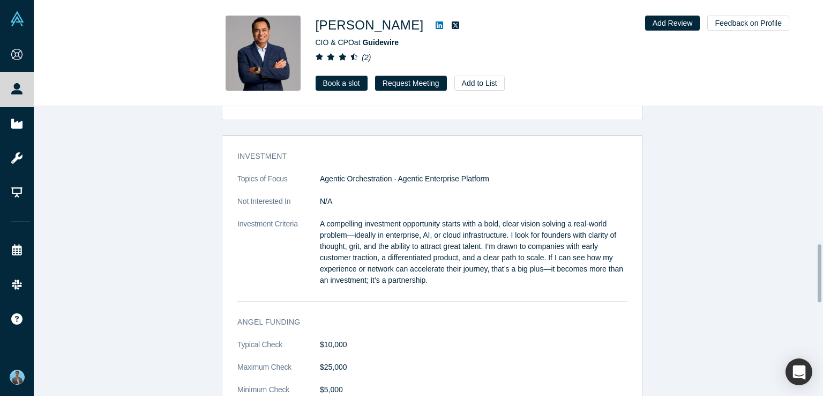
scroll to position [697, 0]
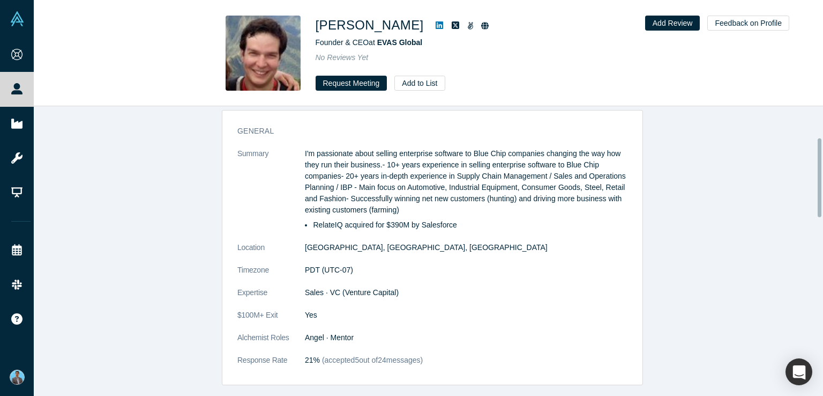
scroll to position [161, 0]
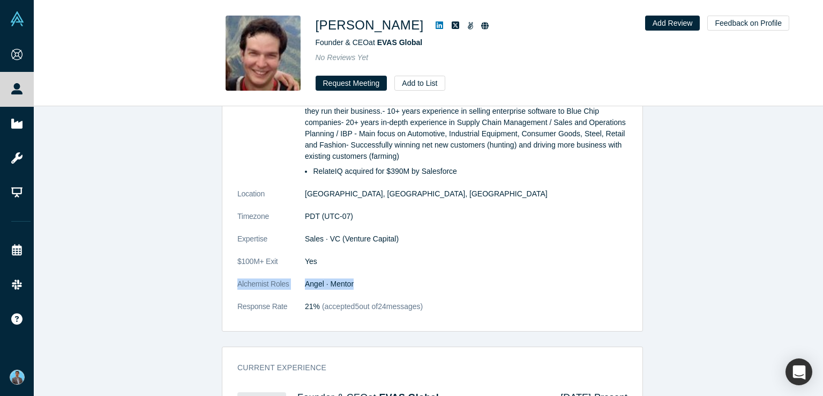
drag, startPoint x: 353, startPoint y: 281, endPoint x: 232, endPoint y: 284, distance: 121.1
click at [232, 284] on div "General Summary I'm passionate about selling enterprise software to Blue Chip c…" at bounding box center [432, 197] width 420 height 266
copy dl "Alchemist Roles Angel · Mentor"
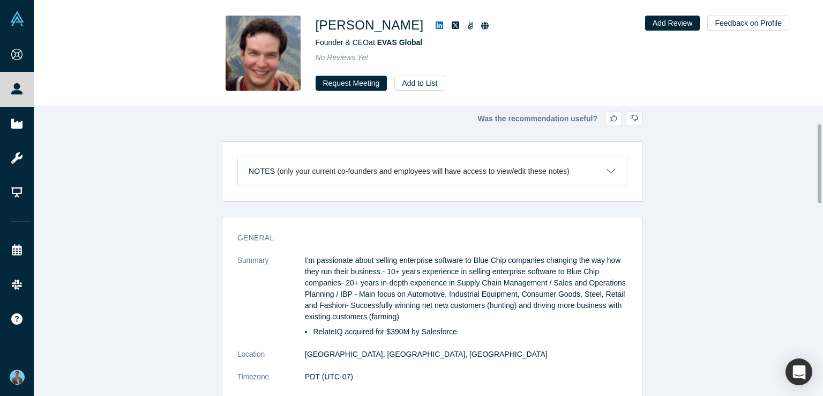
scroll to position [0, 0]
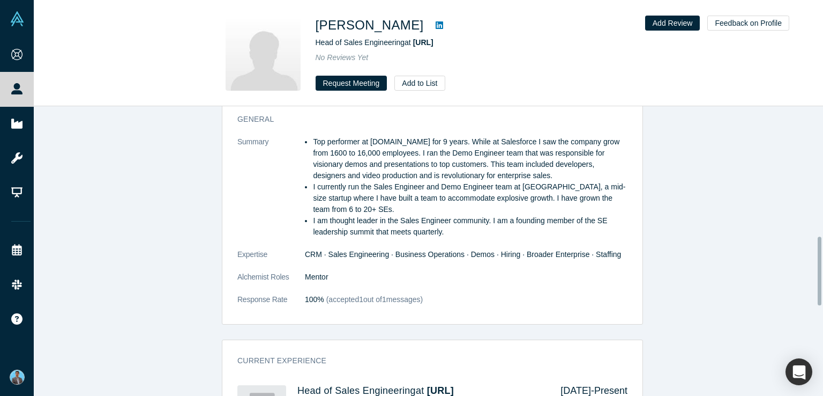
scroll to position [590, 0]
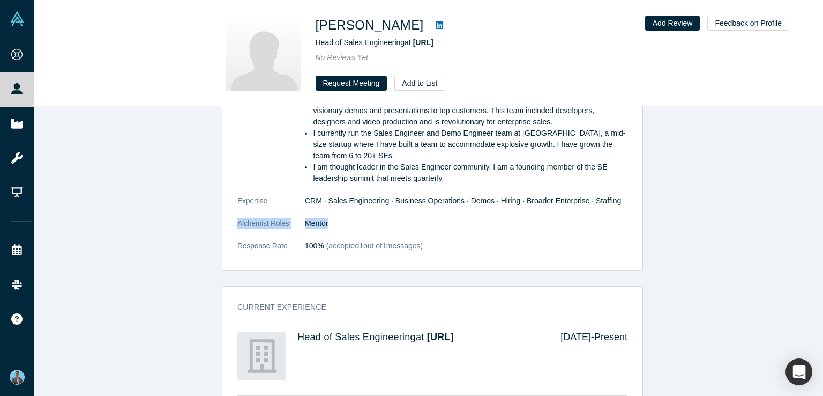
drag, startPoint x: 327, startPoint y: 220, endPoint x: 224, endPoint y: 223, distance: 103.5
click at [224, 223] on div "General Summary Top performer at [DOMAIN_NAME] for 9 years. While at Salesforce…" at bounding box center [432, 162] width 420 height 218
copy dl "Alchemist Roles Mentor"
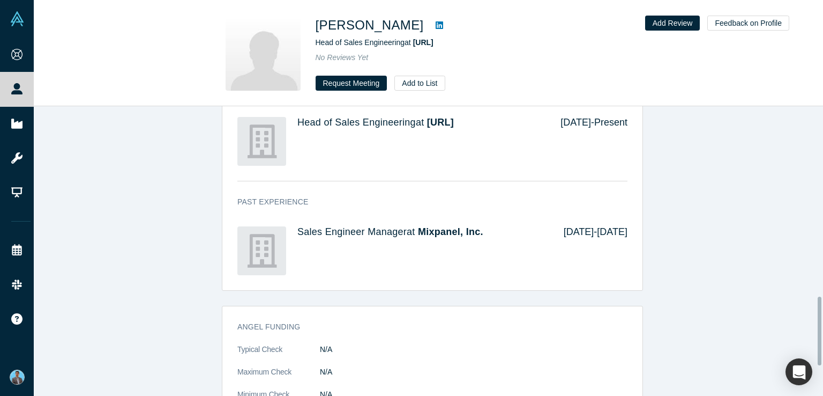
scroll to position [930, 0]
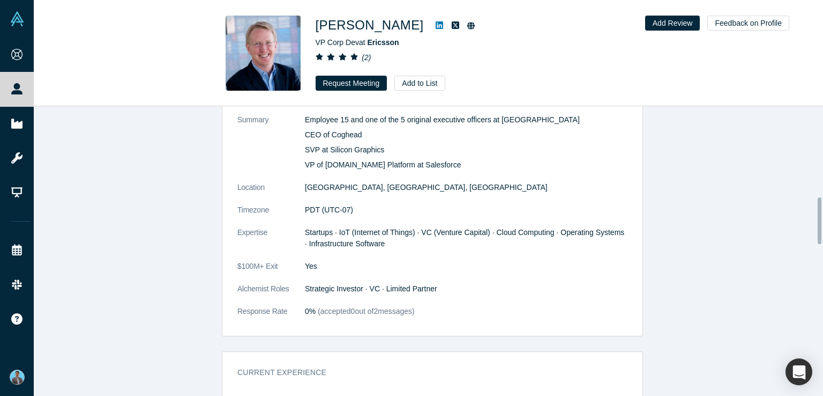
scroll to position [590, 0]
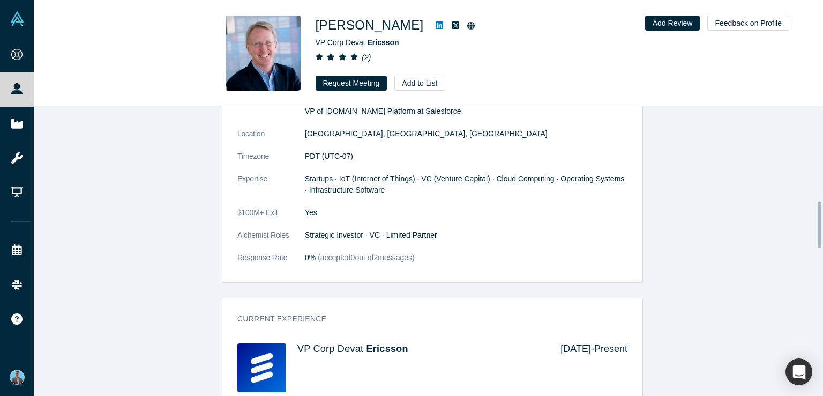
click at [227, 224] on div "General Summary Employee 15 and one of the 5 original executive officers at Red…" at bounding box center [432, 156] width 420 height 251
click at [420, 229] on dd "Strategic Investor · VC · Limited Partner" at bounding box center [466, 234] width 323 height 11
drag, startPoint x: 433, startPoint y: 223, endPoint x: 229, endPoint y: 230, distance: 203.8
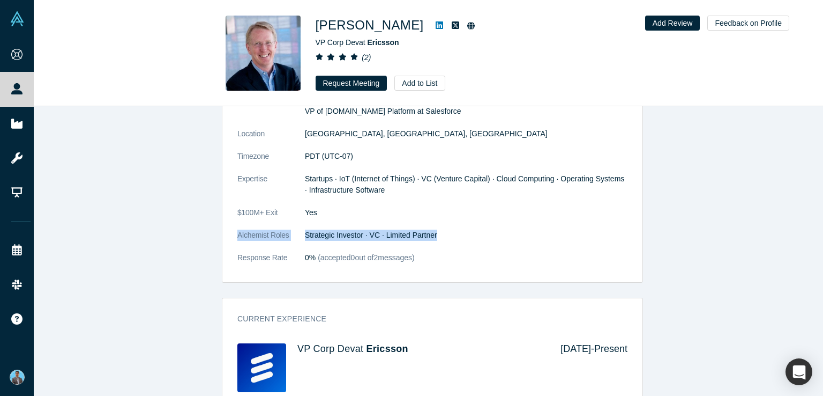
click at [229, 230] on div "General Summary Employee 15 and one of the 5 original executive officers at Red…" at bounding box center [432, 156] width 420 height 251
copy dl "Alchemist Roles Strategic Investor · VC · Limited Partner"
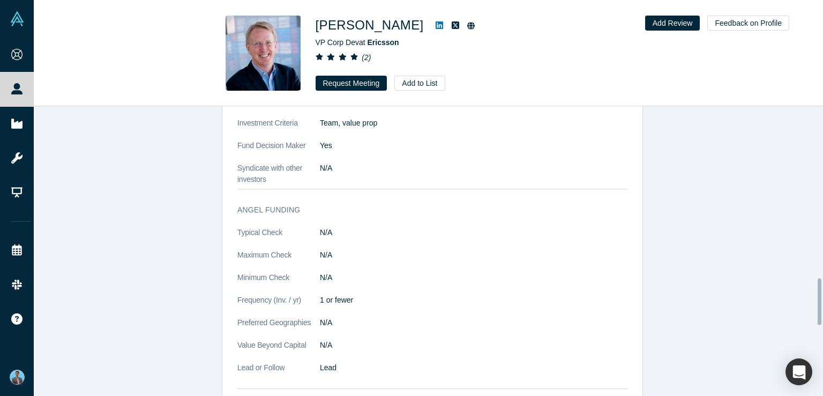
scroll to position [1072, 0]
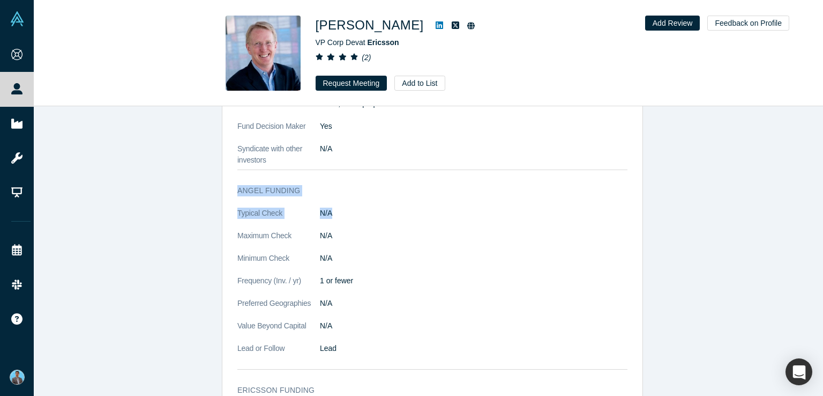
drag, startPoint x: 231, startPoint y: 174, endPoint x: 337, endPoint y: 199, distance: 108.9
click at [337, 199] on div "Angel Funding Typical Check N/A Maximum Check N/A Minimum Check N/A Frequency (…" at bounding box center [432, 276] width 420 height 199
copy div "Angel Funding Typical Check N/A"
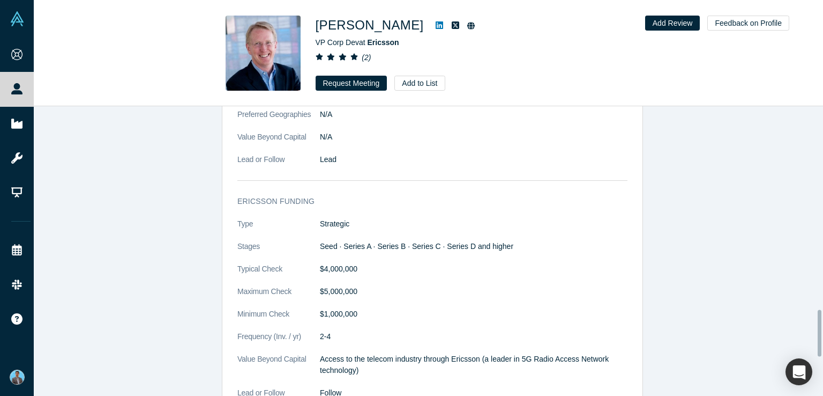
scroll to position [1286, 0]
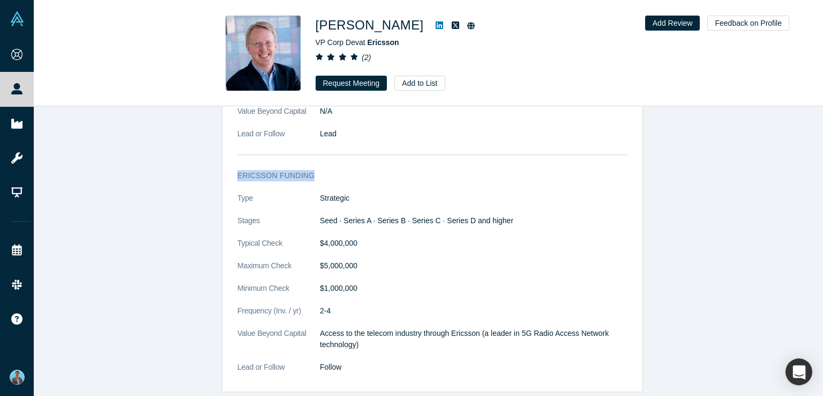
drag, startPoint x: 234, startPoint y: 161, endPoint x: 311, endPoint y: 159, distance: 77.2
click at [311, 170] on h3 "Ericsson funding" at bounding box center [424, 175] width 375 height 11
copy h3 "Ericsson funding"
drag, startPoint x: 246, startPoint y: 228, endPoint x: 355, endPoint y: 226, distance: 108.8
click at [355, 226] on dl "Type Strategic Stages Seed · Series A · Series B · Series C · Series D and high…" at bounding box center [432, 287] width 390 height 191
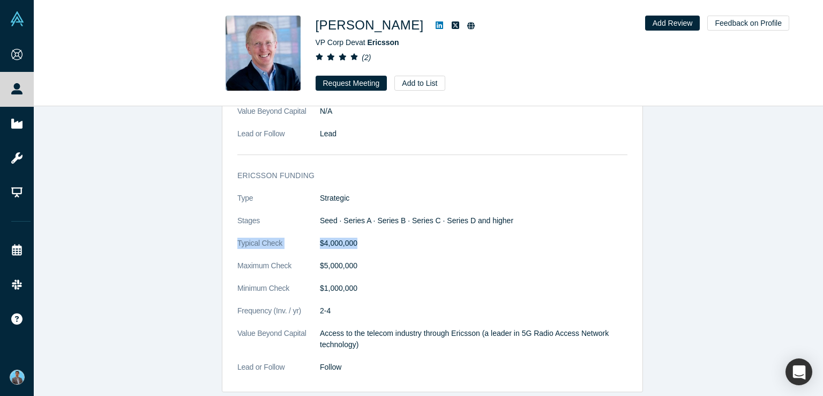
copy dl "Typical Check $4,000,000"
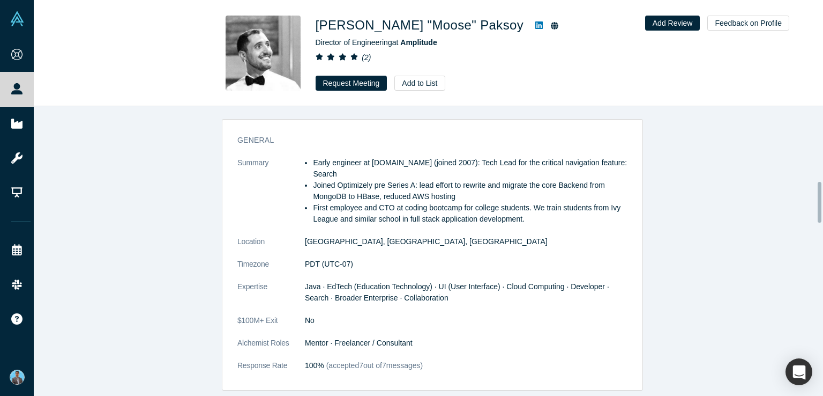
scroll to position [536, 0]
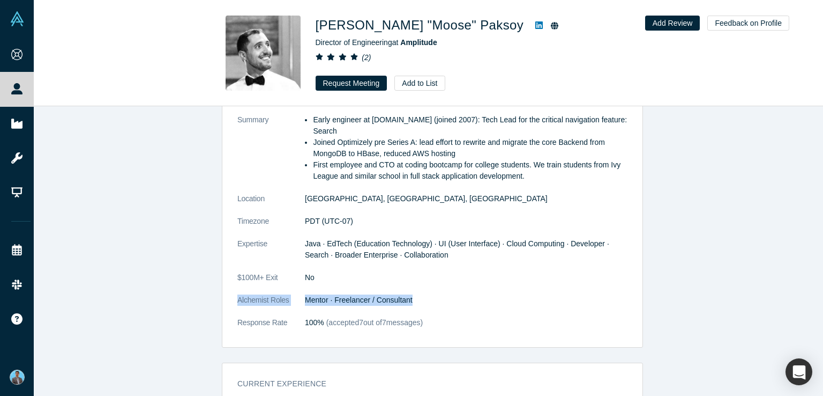
drag, startPoint x: 411, startPoint y: 302, endPoint x: 229, endPoint y: 306, distance: 181.2
click at [229, 306] on div "General Summary Early engineer at [DOMAIN_NAME] (joined 2007): Tech Lead for th…" at bounding box center [432, 215] width 420 height 263
copy dl "Alchemist Roles Mentor · Freelancer / Consultant"
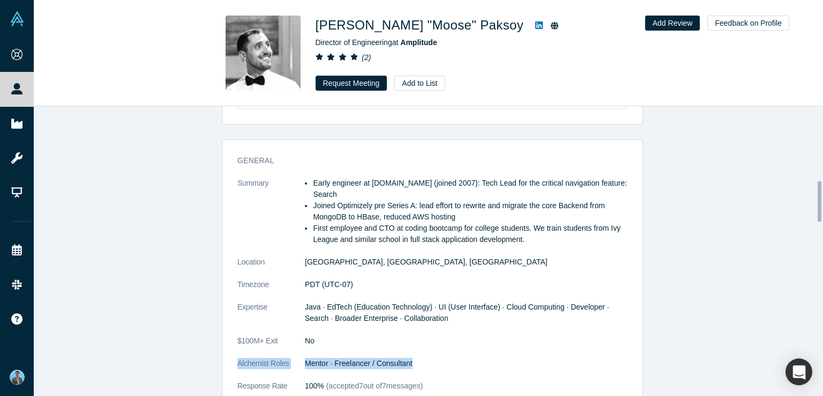
scroll to position [525, 0]
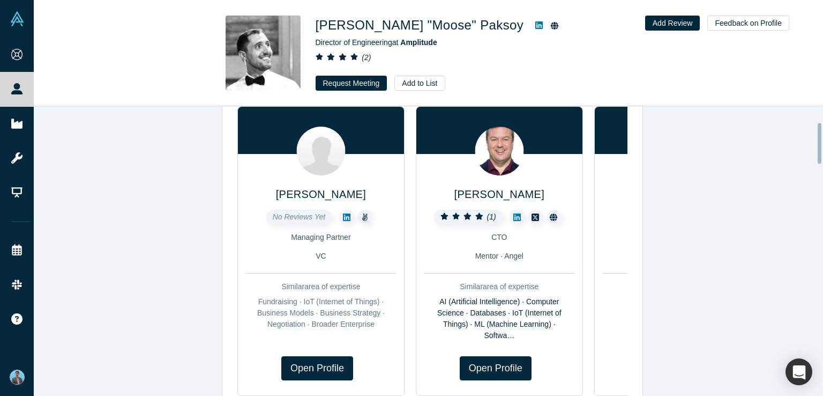
scroll to position [0, 0]
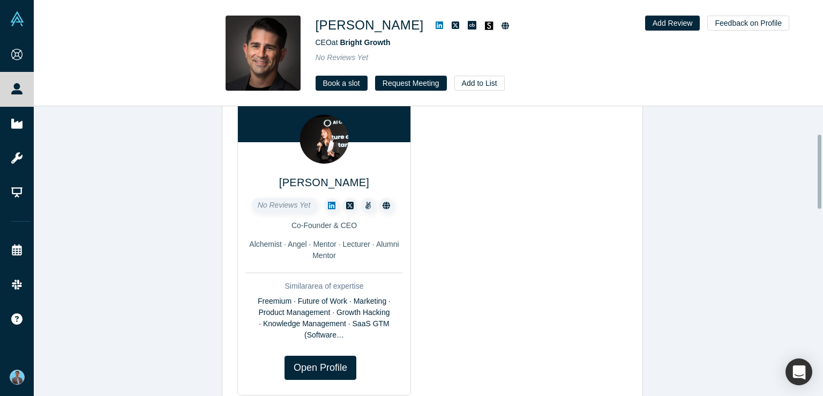
click at [699, 173] on div "Was the recommendation useful? Profiles similar to [PERSON_NAME] [PERSON_NAME] …" at bounding box center [432, 254] width 797 height 297
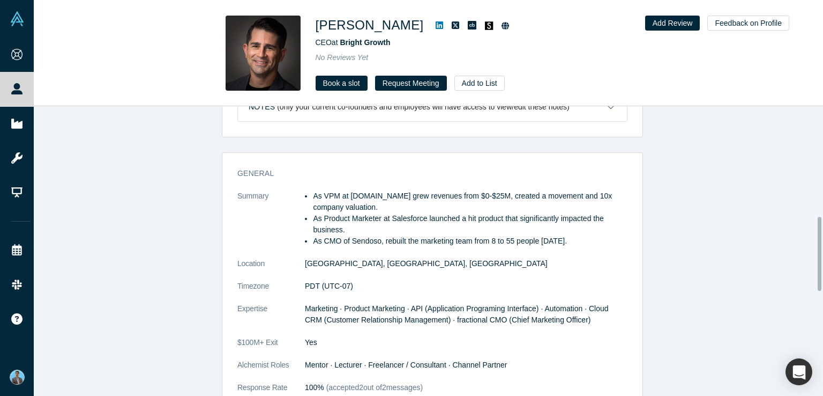
scroll to position [536, 0]
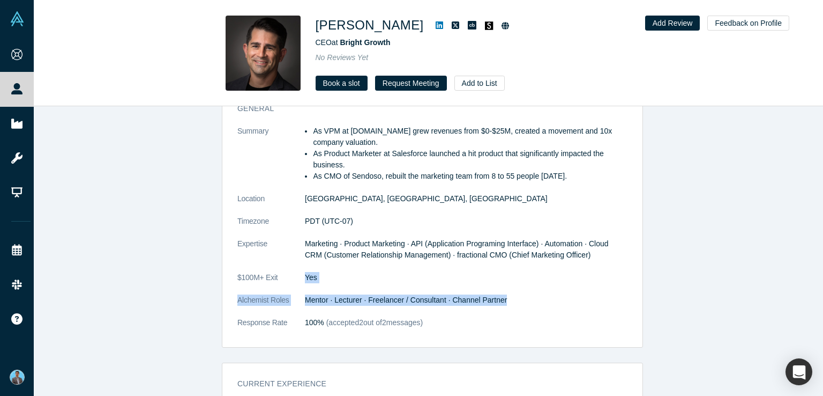
drag, startPoint x: 299, startPoint y: 292, endPoint x: 546, endPoint y: 302, distance: 246.7
click at [546, 302] on dl "Summary As VPM at [DOMAIN_NAME] grew revenues from $0-$25M, created a movement …" at bounding box center [432, 232] width 390 height 214
drag, startPoint x: 820, startPoint y: 322, endPoint x: 600, endPoint y: 324, distance: 219.7
click at [812, 325] on div "Was the recommendation useful? Profiles similar to Alex Ortiz βeta Yumi Willems…" at bounding box center [428, 250] width 789 height 289
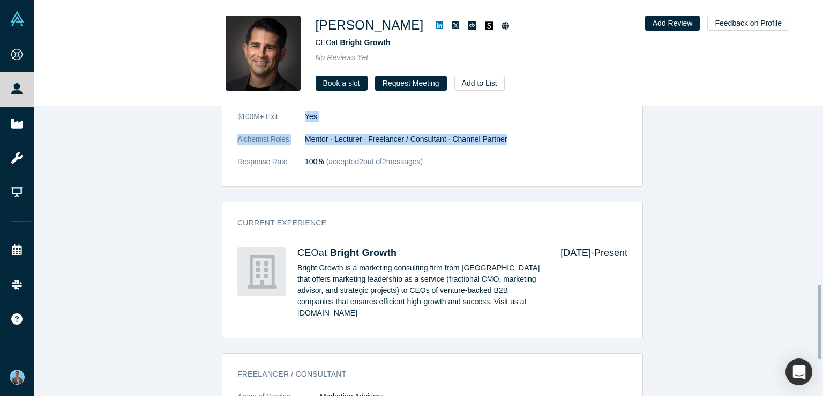
scroll to position [643, 0]
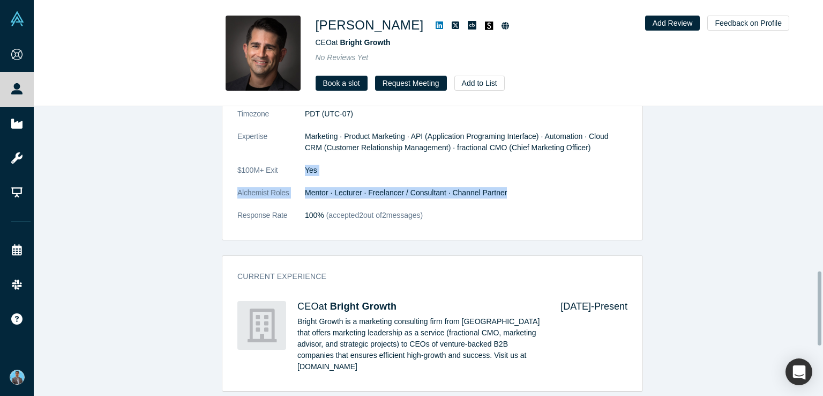
click at [225, 199] on div "General Summary As VPM at Tray.io grew revenues from $0-$25M, created a movemen…" at bounding box center [432, 113] width 420 height 251
drag, startPoint x: 225, startPoint y: 196, endPoint x: 502, endPoint y: 199, distance: 276.6
click at [502, 199] on div "General Summary As VPM at Tray.io grew revenues from $0-$25M, created a movemen…" at bounding box center [432, 113] width 420 height 251
copy dl "Alchemist Roles Mentor · Lecturer · Freelancer / Consultant · Channel Partner"
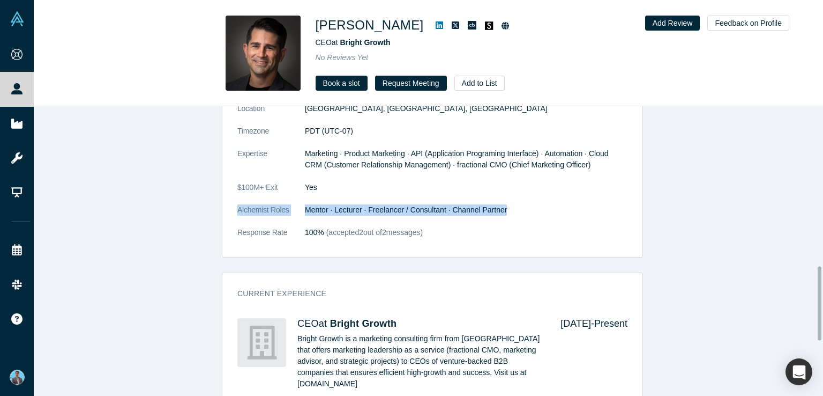
scroll to position [622, 0]
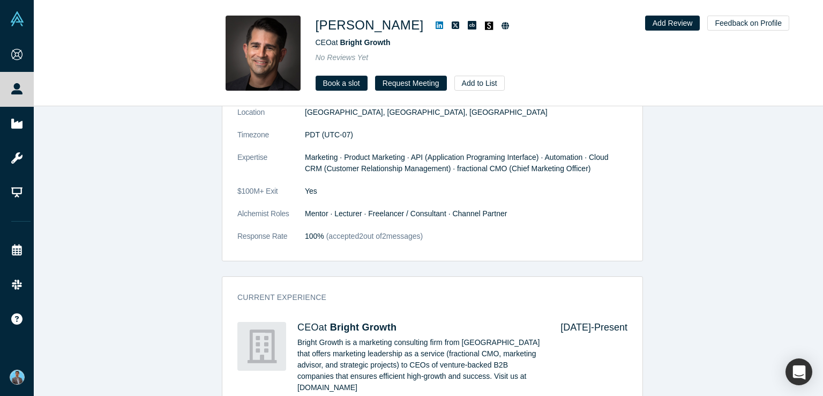
drag, startPoint x: 714, startPoint y: 231, endPoint x: 712, endPoint y: 239, distance: 8.3
click at [713, 238] on div "General Summary As VPM at Tray.io grew revenues from $0-$25M, created a movemen…" at bounding box center [432, 299] width 797 height 596
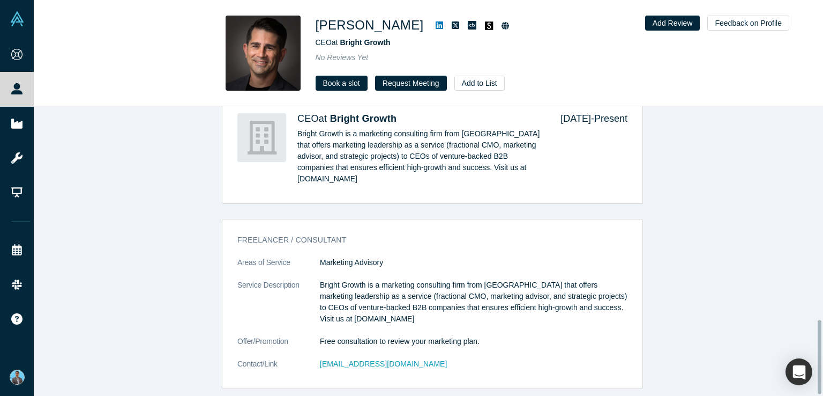
scroll to position [837, 0]
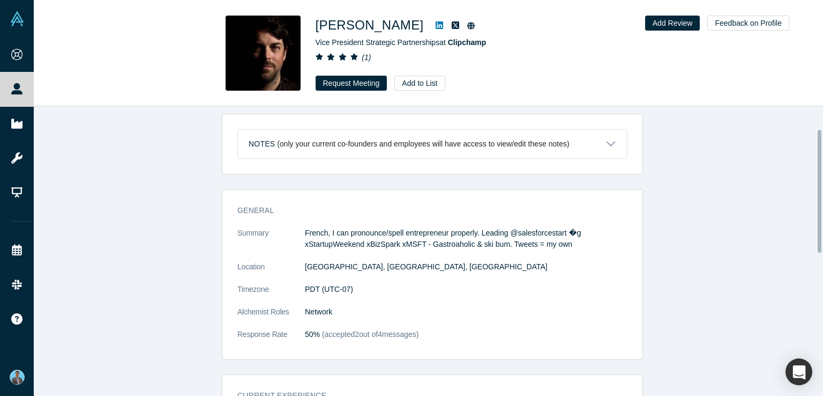
scroll to position [54, 0]
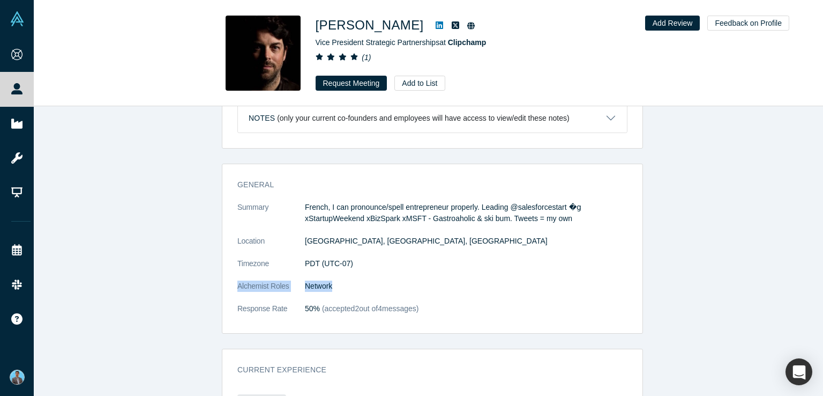
drag, startPoint x: 230, startPoint y: 288, endPoint x: 338, endPoint y: 286, distance: 107.7
click at [338, 286] on div "General Summary French, I can pronounce/spell entrepreneur properly. Leading @s…" at bounding box center [432, 251] width 420 height 161
copy dl "Alchemist Roles Network"
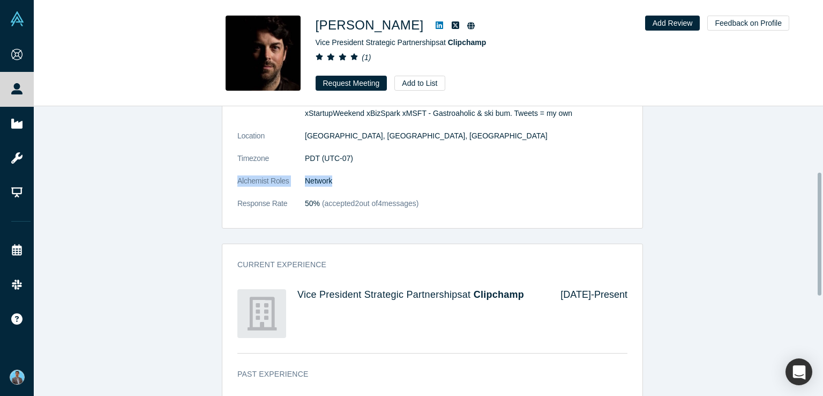
scroll to position [161, 0]
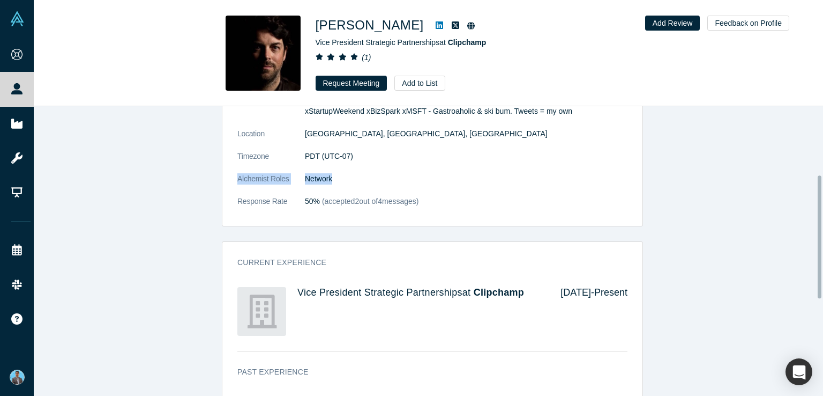
copy dl "Alchemist Roles Network"
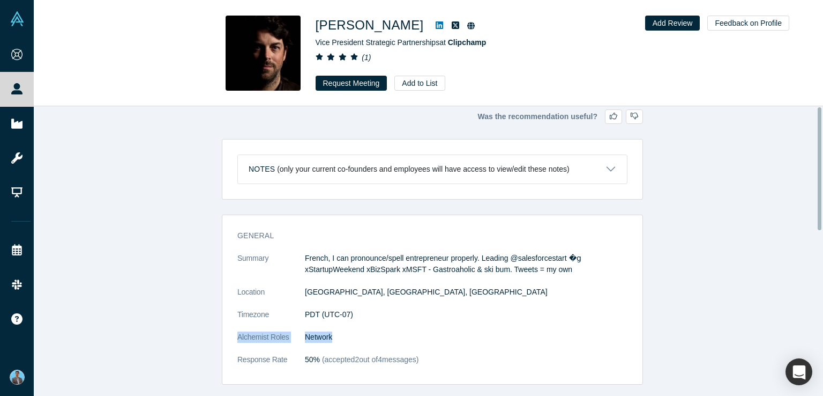
scroll to position [0, 0]
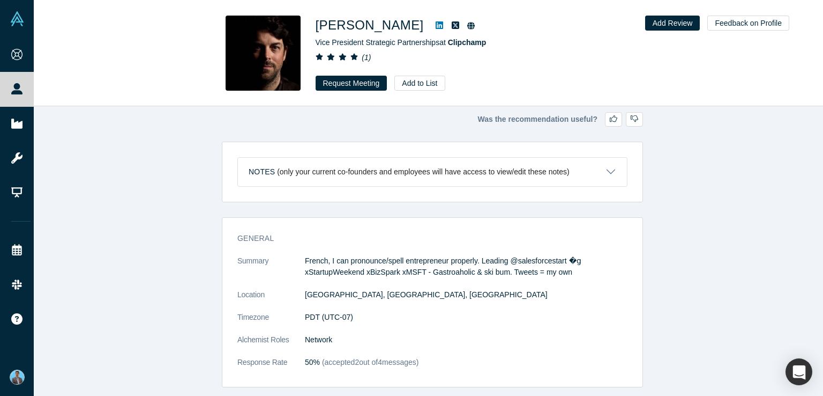
drag, startPoint x: 674, startPoint y: 205, endPoint x: 641, endPoint y: 197, distance: 33.5
click at [674, 205] on div "Was the recommendation useful? Notes (only your current co-founders and employe…" at bounding box center [432, 254] width 797 height 297
click at [606, 169] on button "Notes (only your current co-founders and employees will have access to view/edi…" at bounding box center [432, 172] width 389 height 28
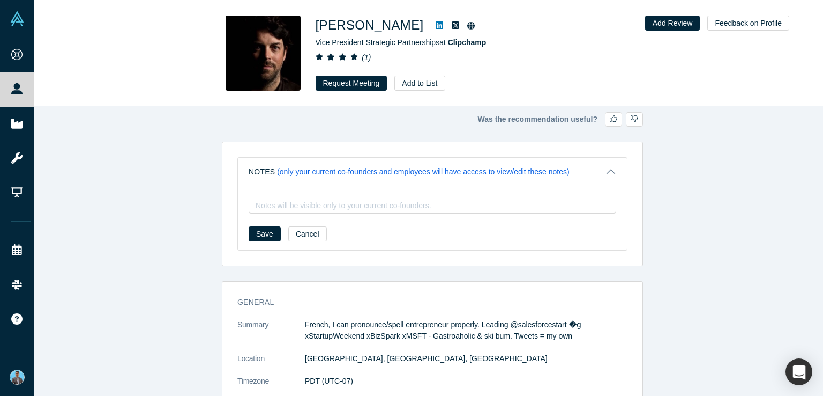
click at [606, 169] on button "Notes (only your current co-founders and employees will have access to view/edi…" at bounding box center [432, 172] width 389 height 28
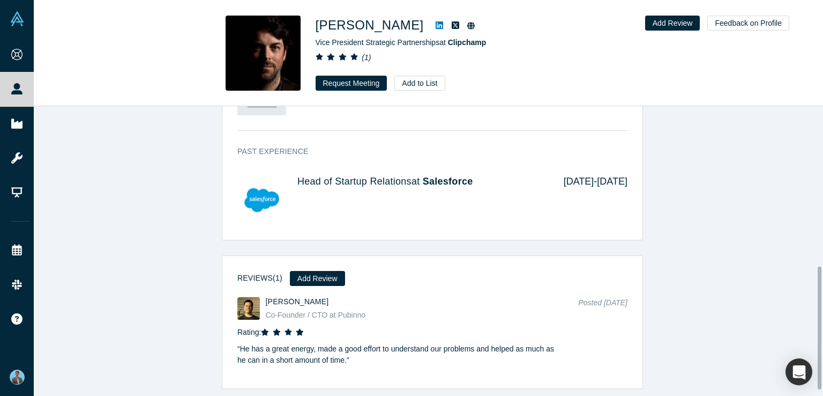
scroll to position [388, 0]
drag, startPoint x: 292, startPoint y: 163, endPoint x: 630, endPoint y: 177, distance: 339.0
click at [630, 177] on div "Past Experience Head of Startup Relations at Salesforce Jan 2015 - Jan 2018" at bounding box center [432, 188] width 420 height 101
copy div "Head of Startup Relations at Salesforce Jan 2015 - Jan 2018"
click at [745, 245] on div "Was the recommendation useful? Notes (only your current co-founders and employe…" at bounding box center [432, 254] width 797 height 297
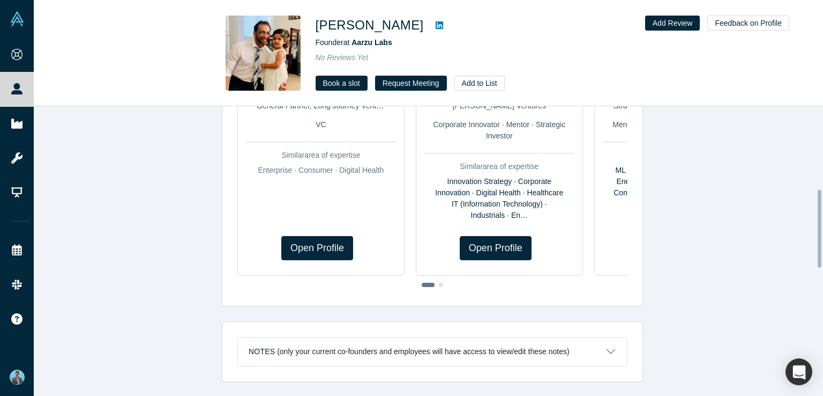
scroll to position [322, 0]
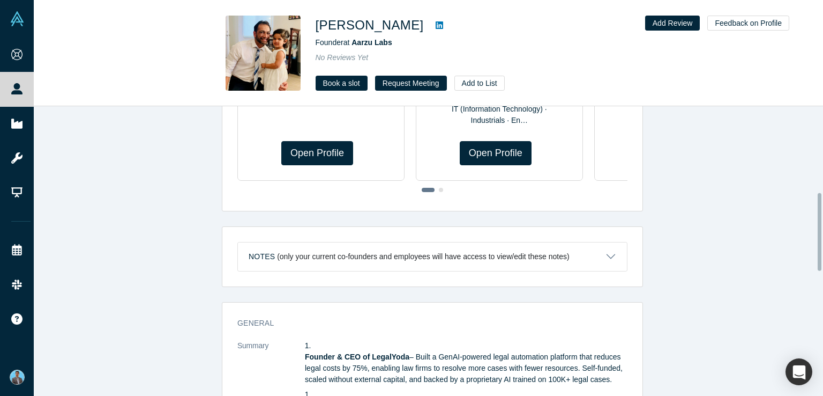
click at [726, 189] on div "Was the recommendation useful? Profiles similar to [PERSON_NAME] No Reviews Yet…" at bounding box center [432, 254] width 797 height 297
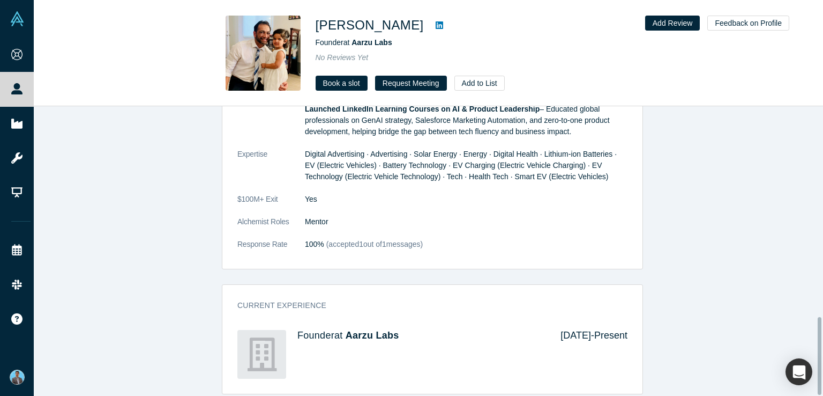
scroll to position [787, 0]
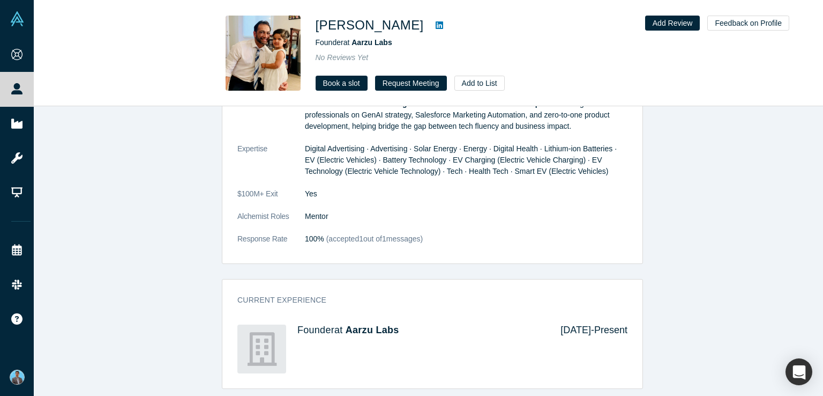
click at [266, 211] on dt "Alchemist Roles" at bounding box center [271, 222] width 68 height 23
click at [268, 211] on dt "Alchemist Roles" at bounding box center [271, 222] width 68 height 23
click at [269, 211] on dt "Alchemist Roles" at bounding box center [271, 222] width 68 height 23
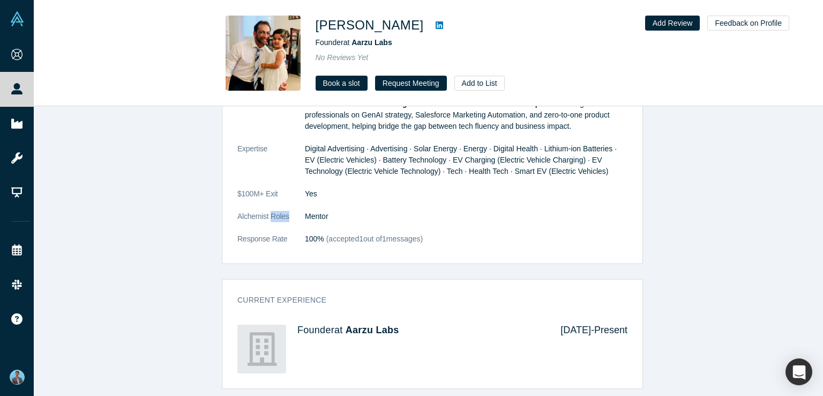
click at [269, 211] on dt "Alchemist Roles" at bounding box center [271, 222] width 68 height 23
drag, startPoint x: 226, startPoint y: 206, endPoint x: 341, endPoint y: 208, distance: 114.7
click at [341, 208] on div "General Summary Founder & CEO of LegalYoda – Built a GenAI-powered legal automa…" at bounding box center [432, 56] width 420 height 413
copy dl "Alchemist Roles Mentor"
click at [693, 219] on div "General Summary Founder & CEO of LegalYoda – Built a GenAI-powered legal automa…" at bounding box center [432, 115] width 797 height 546
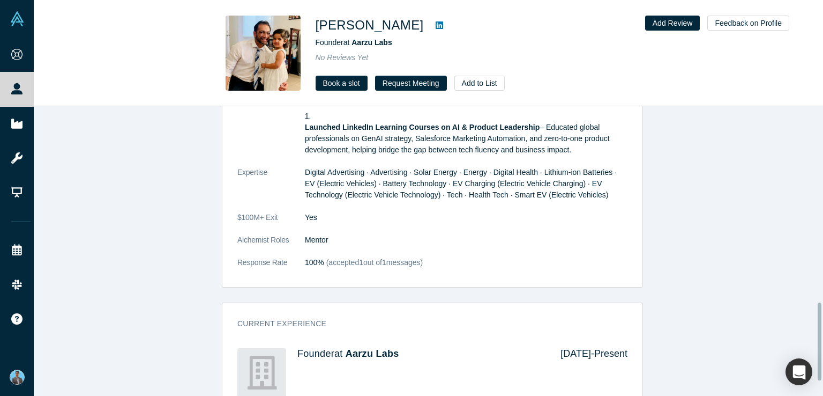
scroll to position [733, 0]
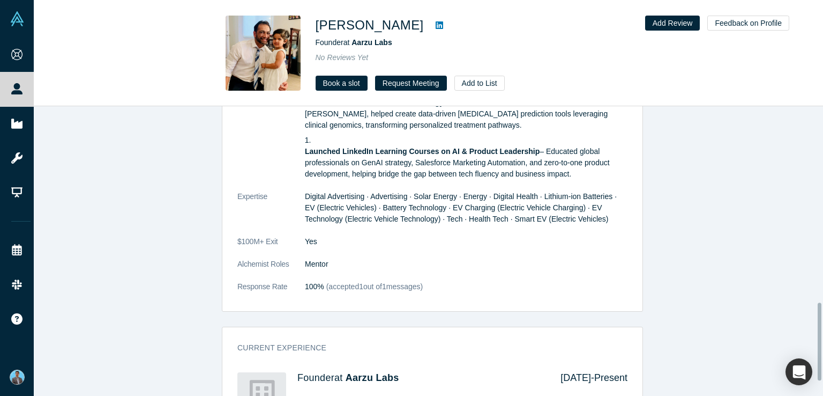
click at [335, 262] on dd "Mentor" at bounding box center [466, 263] width 323 height 11
click at [334, 262] on dd "Mentor" at bounding box center [466, 263] width 323 height 11
drag, startPoint x: 229, startPoint y: 260, endPoint x: 349, endPoint y: 259, distance: 120.0
click at [349, 259] on div "General Summary Founder & CEO of LegalYoda – Built a GenAI-powered legal automa…" at bounding box center [432, 104] width 420 height 413
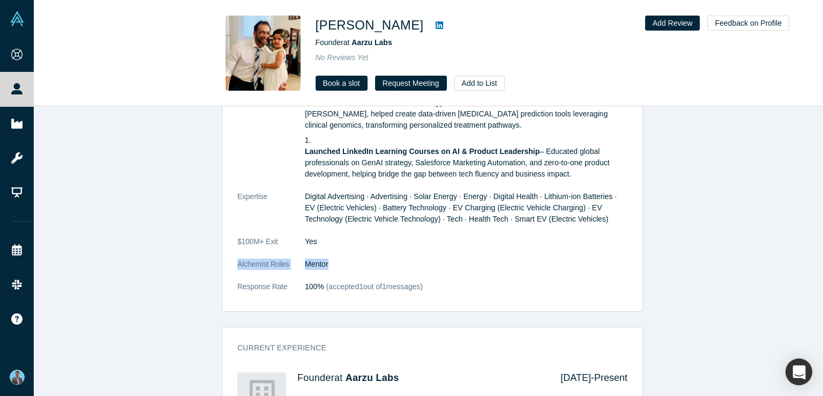
copy dl "Alchemist Roles Mentor"
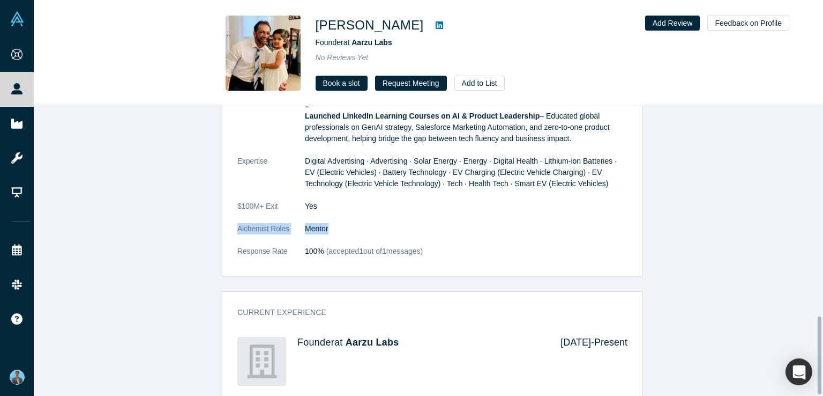
scroll to position [787, 0]
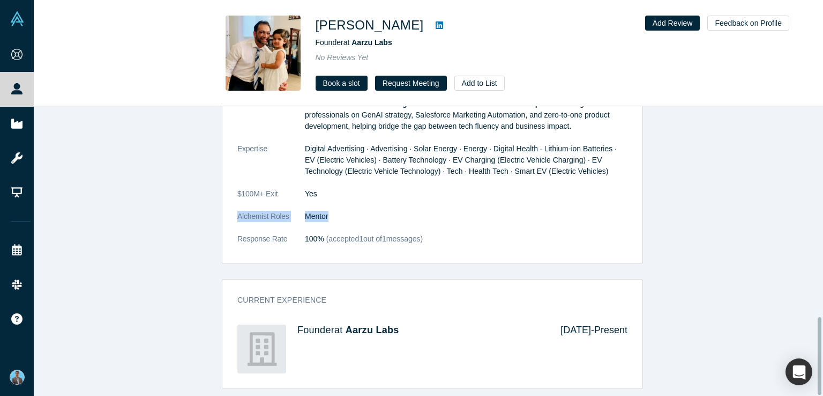
click at [748, 215] on div "General Summary Founder & CEO of LegalYoda – Built a GenAI-powered legal automa…" at bounding box center [432, 115] width 797 height 546
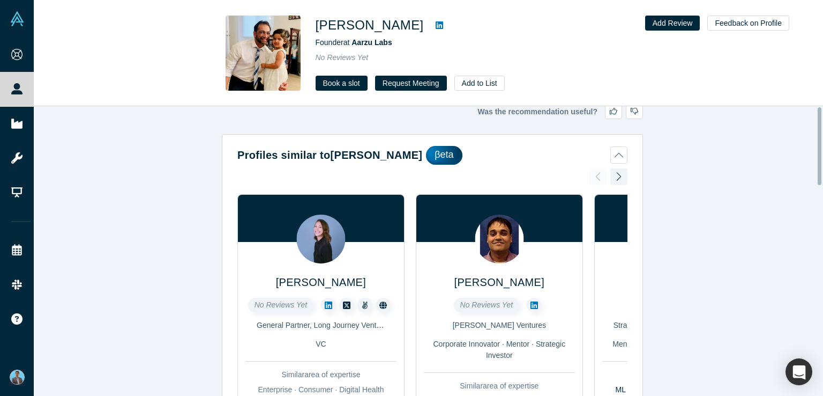
scroll to position [0, 0]
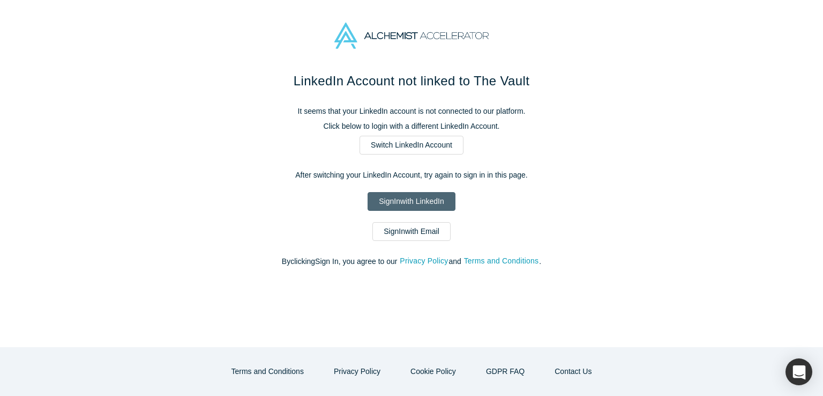
click at [417, 202] on link "Sign In with LinkedIn" at bounding box center [411, 201] width 87 height 19
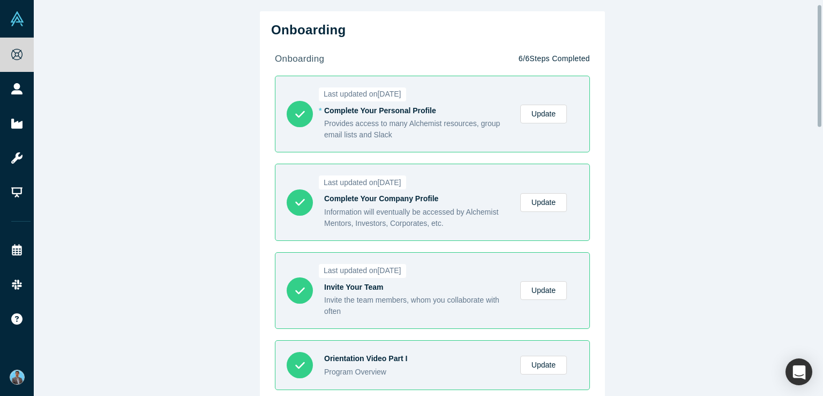
scroll to position [54, 0]
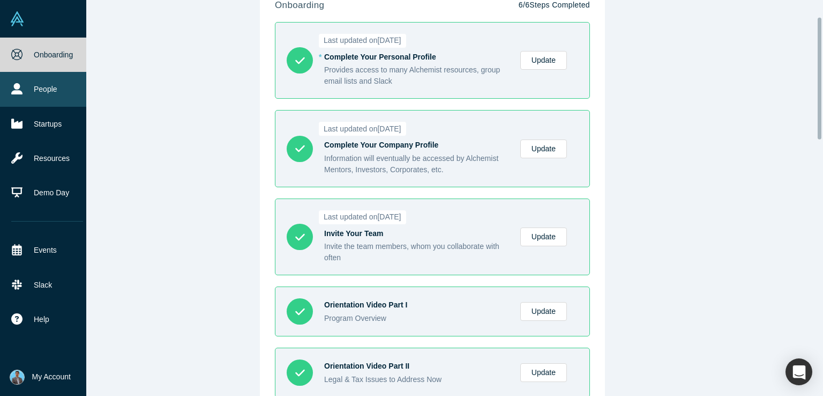
click at [10, 91] on link "People" at bounding box center [47, 89] width 94 height 34
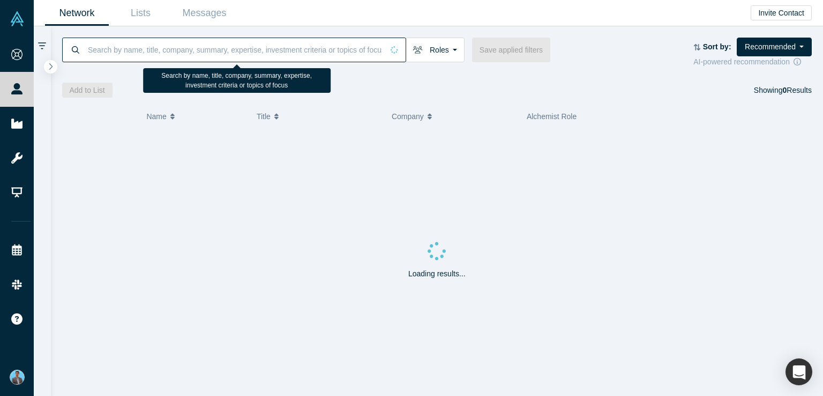
click at [115, 49] on input at bounding box center [235, 49] width 296 height 25
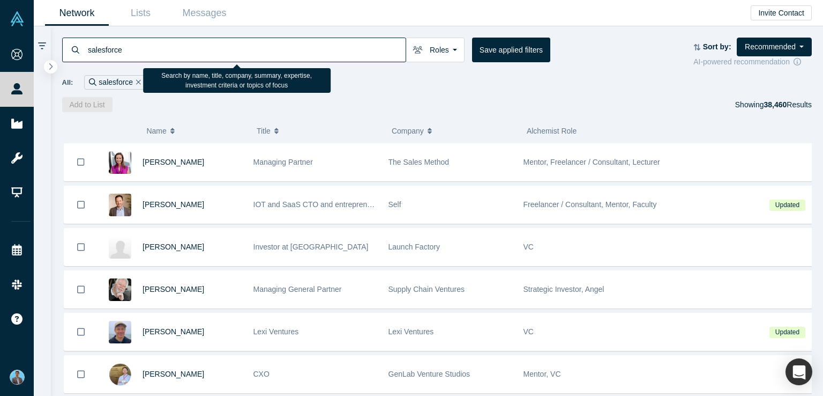
type input "salesforce"
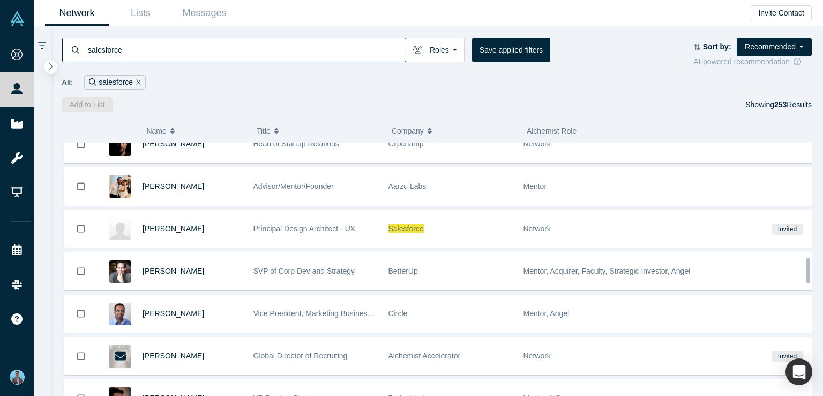
scroll to position [1143, 0]
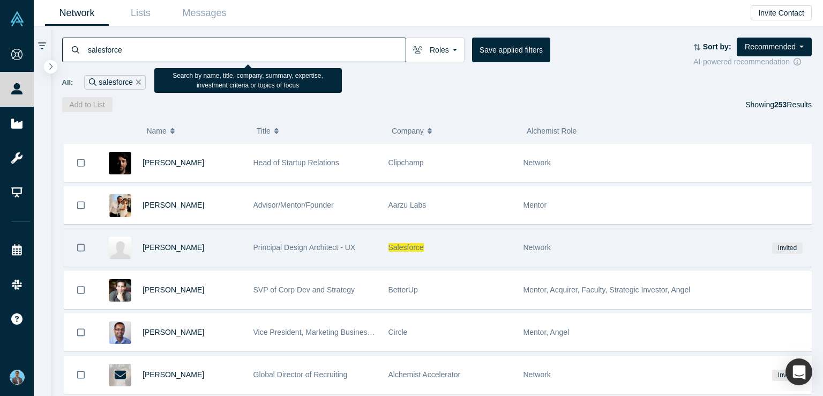
click at [536, 243] on span "Network" at bounding box center [537, 247] width 27 height 9
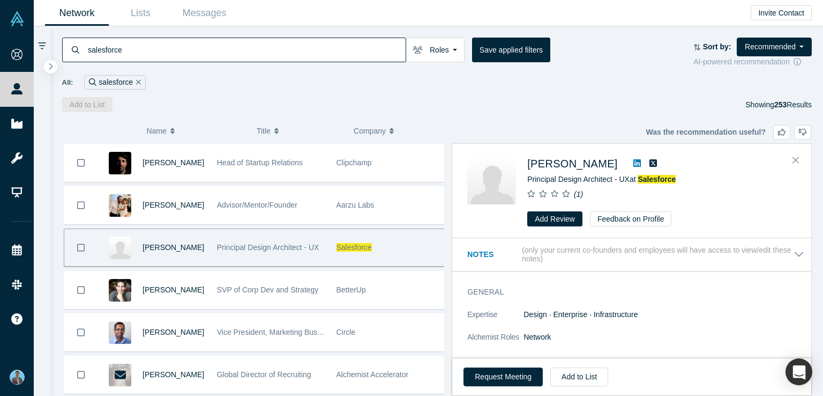
click at [633, 163] on icon at bounding box center [637, 163] width 8 height 9
click at [572, 163] on span "[PERSON_NAME]" at bounding box center [572, 164] width 90 height 12
drag, startPoint x: 527, startPoint y: 154, endPoint x: 609, endPoint y: 167, distance: 82.9
click at [609, 167] on div "[PERSON_NAME] Principal Design Architect - UX at Salesforce ( 1 ) Add Review Fe…" at bounding box center [631, 191] width 359 height 94
copy div "[PERSON_NAME]"
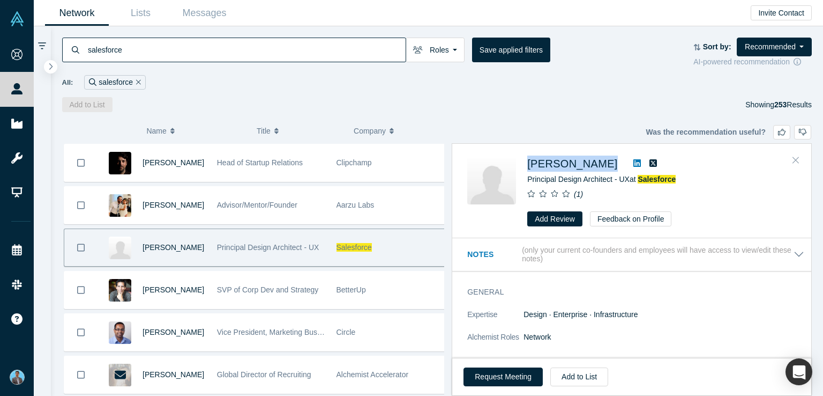
click at [795, 159] on icon "Close" at bounding box center [796, 160] width 6 height 6
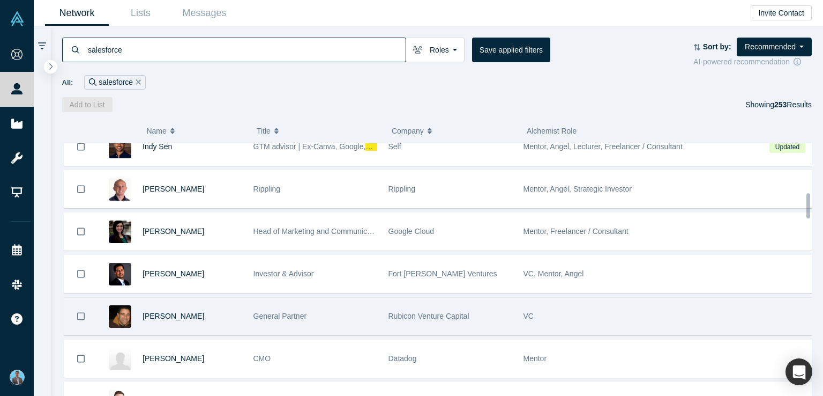
scroll to position [499, 0]
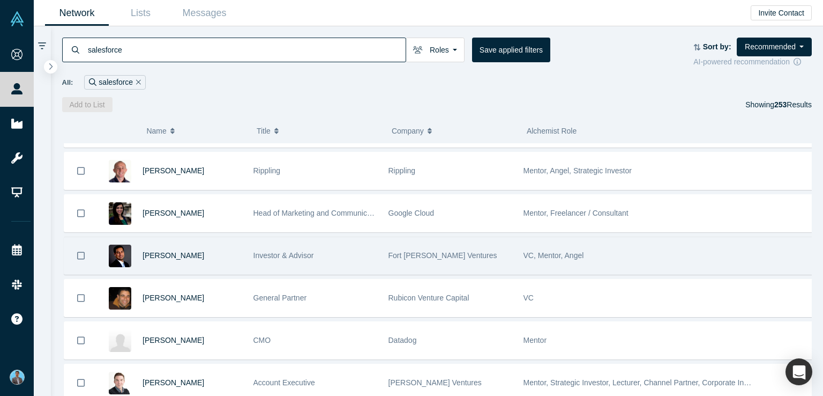
click at [557, 252] on span "VC, Mentor, Angel" at bounding box center [554, 255] width 61 height 9
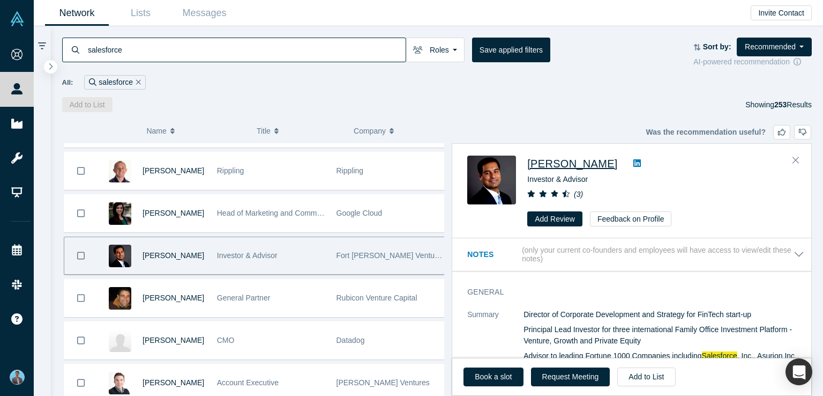
click at [553, 165] on span "[PERSON_NAME]" at bounding box center [572, 164] width 90 height 12
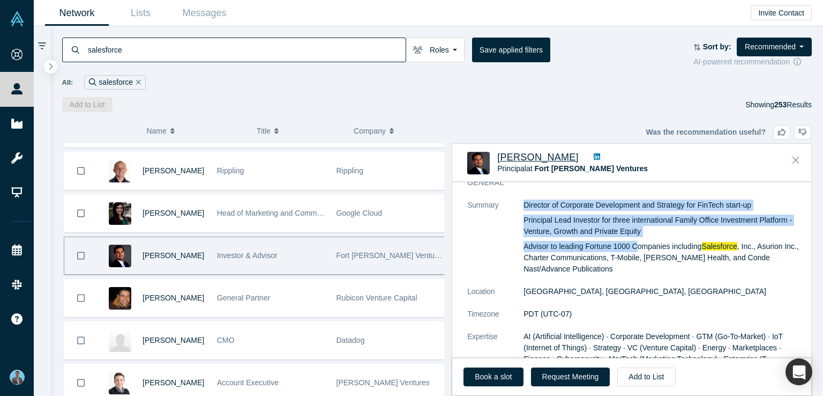
drag, startPoint x: 523, startPoint y: 245, endPoint x: 638, endPoint y: 249, distance: 115.8
click at [638, 249] on dl "Summary Director of Corporate Development and Strategy for FinTech start-up Pri…" at bounding box center [635, 315] width 337 height 233
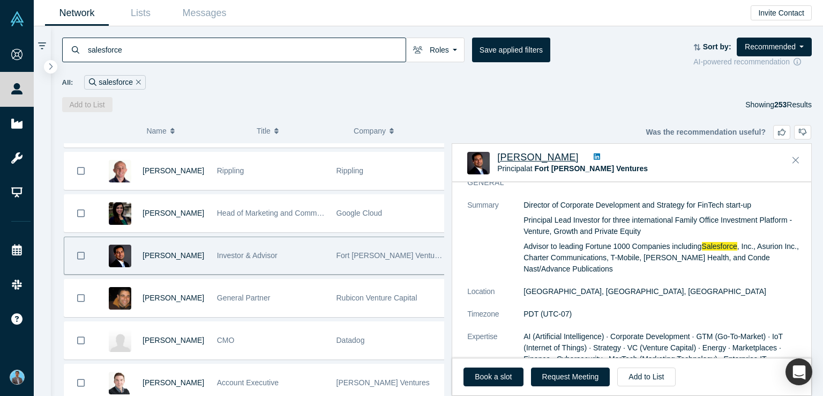
click at [696, 289] on dd "[GEOGRAPHIC_DATA], [GEOGRAPHIC_DATA], [GEOGRAPHIC_DATA]" at bounding box center [664, 291] width 281 height 11
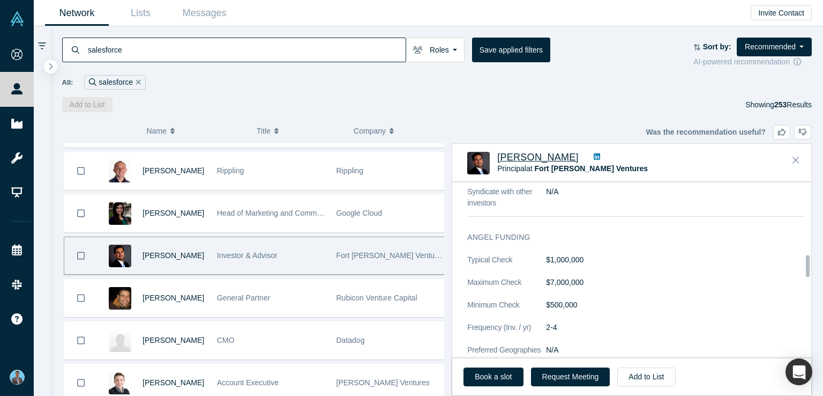
scroll to position [590, 0]
drag, startPoint x: 468, startPoint y: 258, endPoint x: 588, endPoint y: 262, distance: 119.6
click at [588, 262] on dl "Typical Check $1,000,000 Maximum Check $7,000,000 Minimum Check $500,000 Freque…" at bounding box center [635, 342] width 337 height 176
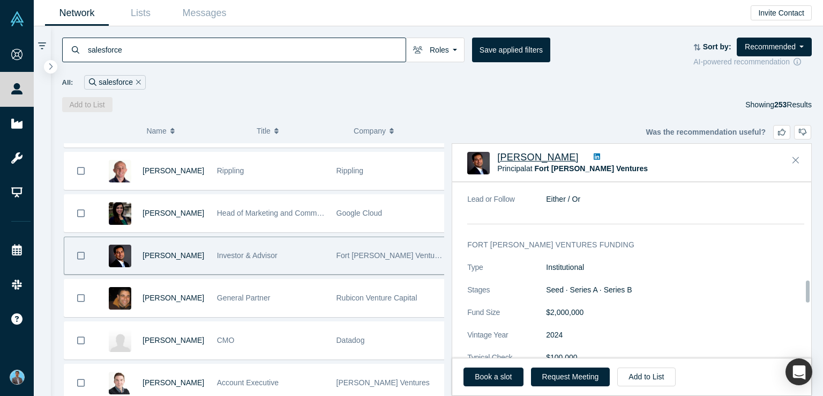
scroll to position [750, 0]
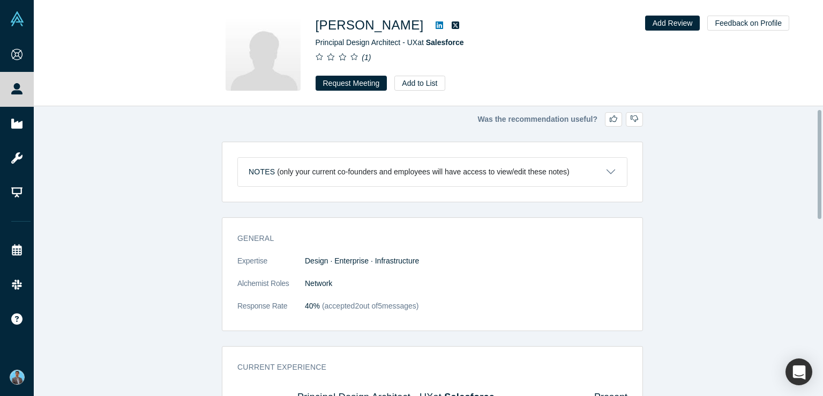
scroll to position [54, 0]
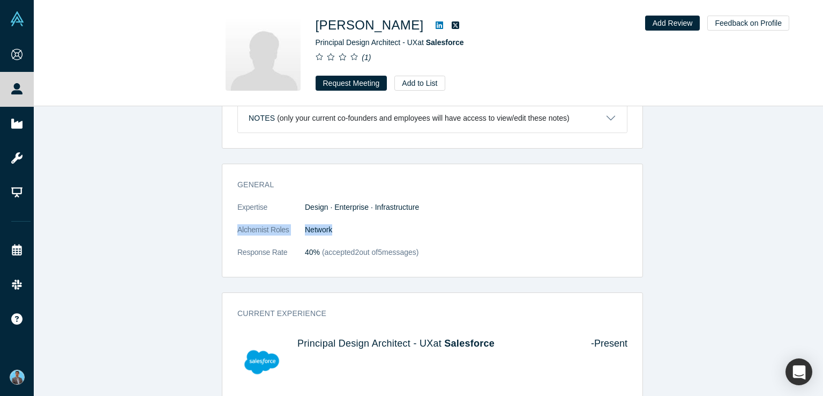
drag, startPoint x: 229, startPoint y: 230, endPoint x: 330, endPoint y: 230, distance: 100.8
click at [330, 230] on div "General Expertise Design · Enterprise · Infrastructure Alchemist Roles Network …" at bounding box center [432, 223] width 420 height 105
copy dl "Alchemist Roles Network"
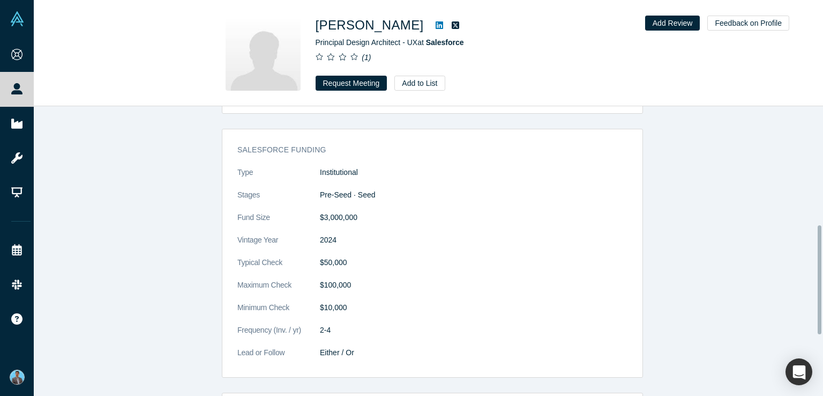
scroll to position [314, 0]
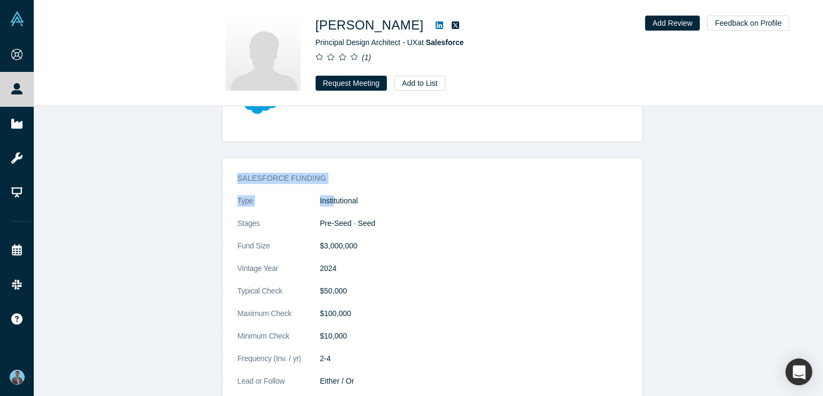
drag, startPoint x: 230, startPoint y: 177, endPoint x: 330, endPoint y: 185, distance: 100.5
click at [330, 185] on div "Salesforce funding Type Institutional Stages Pre-Seed · Seed Fund Size $3,000,0…" at bounding box center [432, 285] width 420 height 240
click at [564, 221] on dd "Pre-Seed · Seed" at bounding box center [474, 223] width 308 height 11
drag, startPoint x: 229, startPoint y: 175, endPoint x: 329, endPoint y: 179, distance: 100.3
click at [329, 179] on div "Salesforce funding Type Institutional Stages Pre-Seed · Seed Fund Size $3,000,0…" at bounding box center [432, 285] width 420 height 240
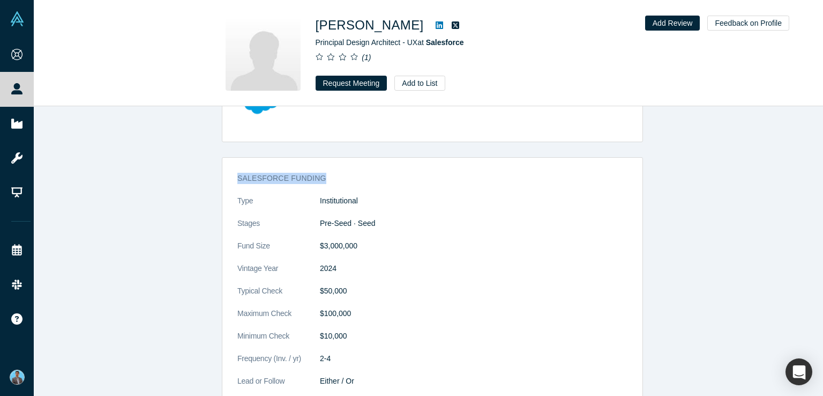
copy h3 "Salesforce funding"
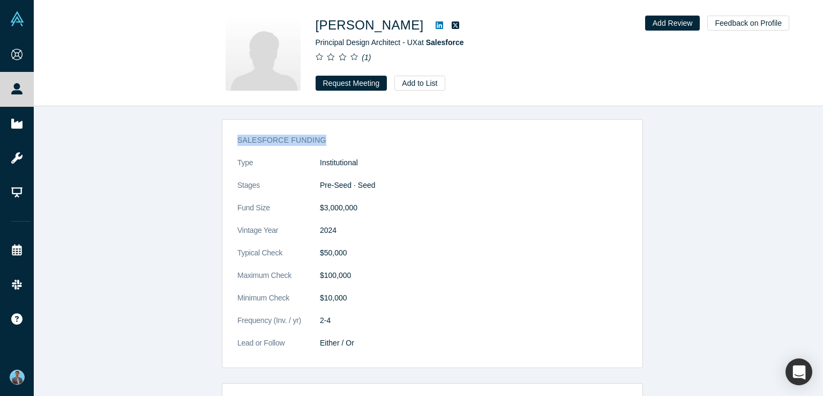
scroll to position [367, 0]
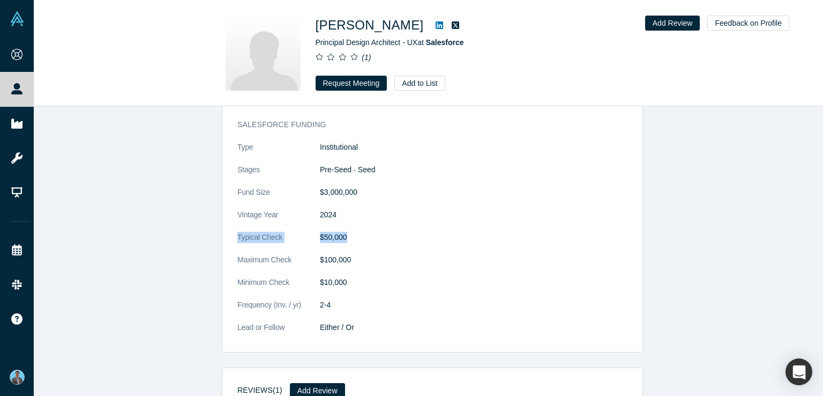
drag, startPoint x: 232, startPoint y: 235, endPoint x: 344, endPoint y: 236, distance: 112.5
click at [344, 236] on div "Salesforce funding Type Institutional Stages Pre-Seed · Seed Fund Size $3,000,0…" at bounding box center [432, 231] width 420 height 240
copy dl "Typical Check $50,000"
